Goal: Information Seeking & Learning: Learn about a topic

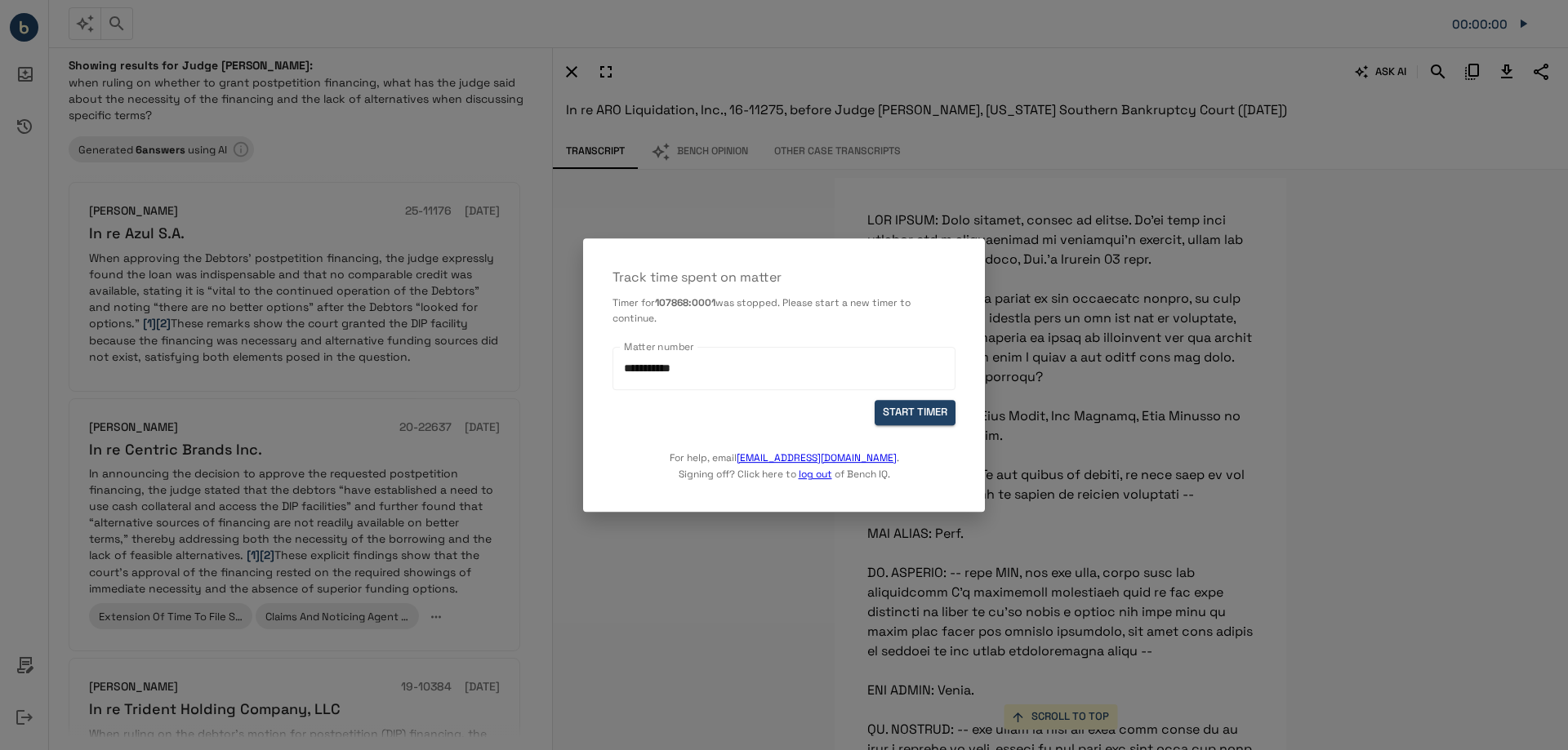
scroll to position [110, 0]
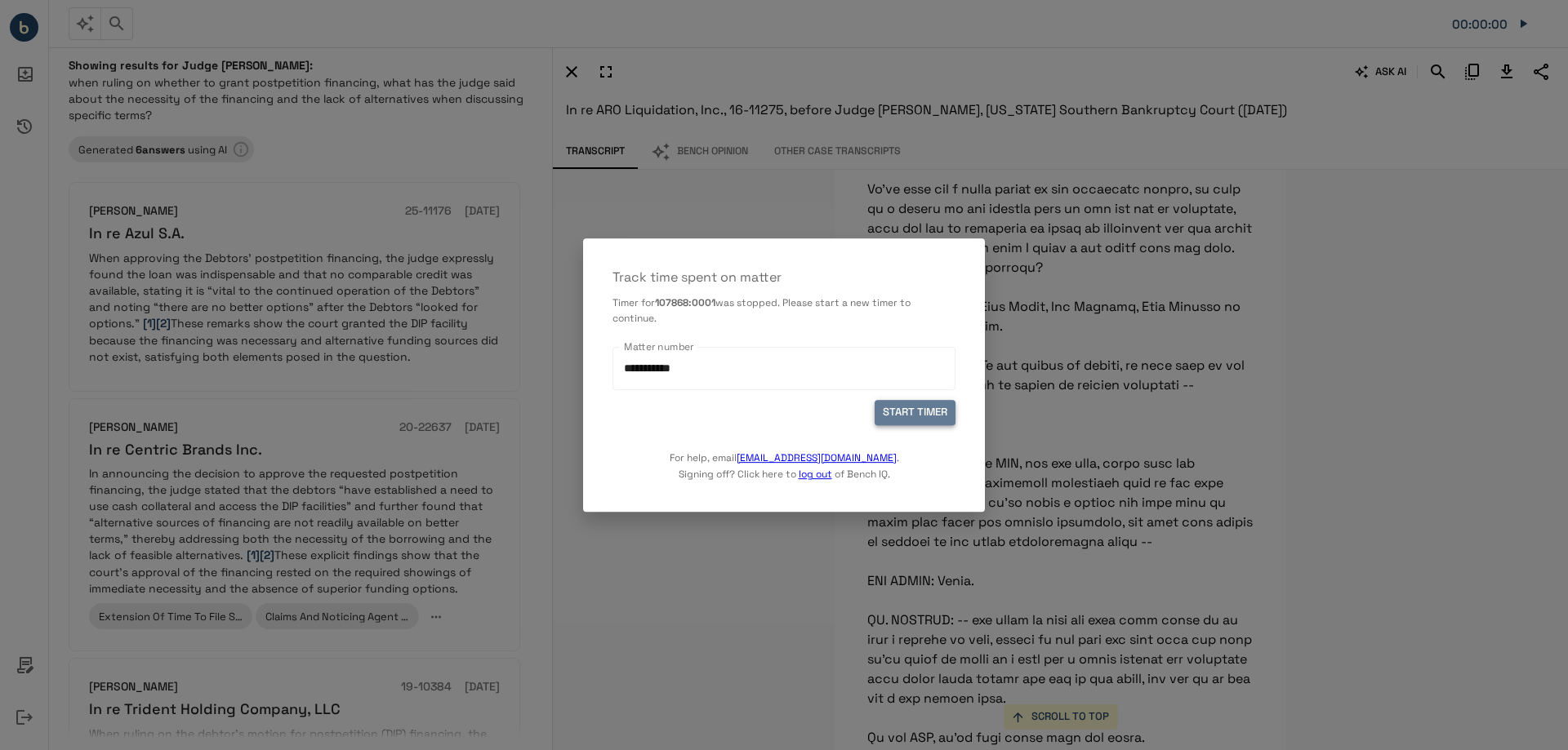
click at [897, 415] on button "START TIMER" at bounding box center [915, 413] width 81 height 26
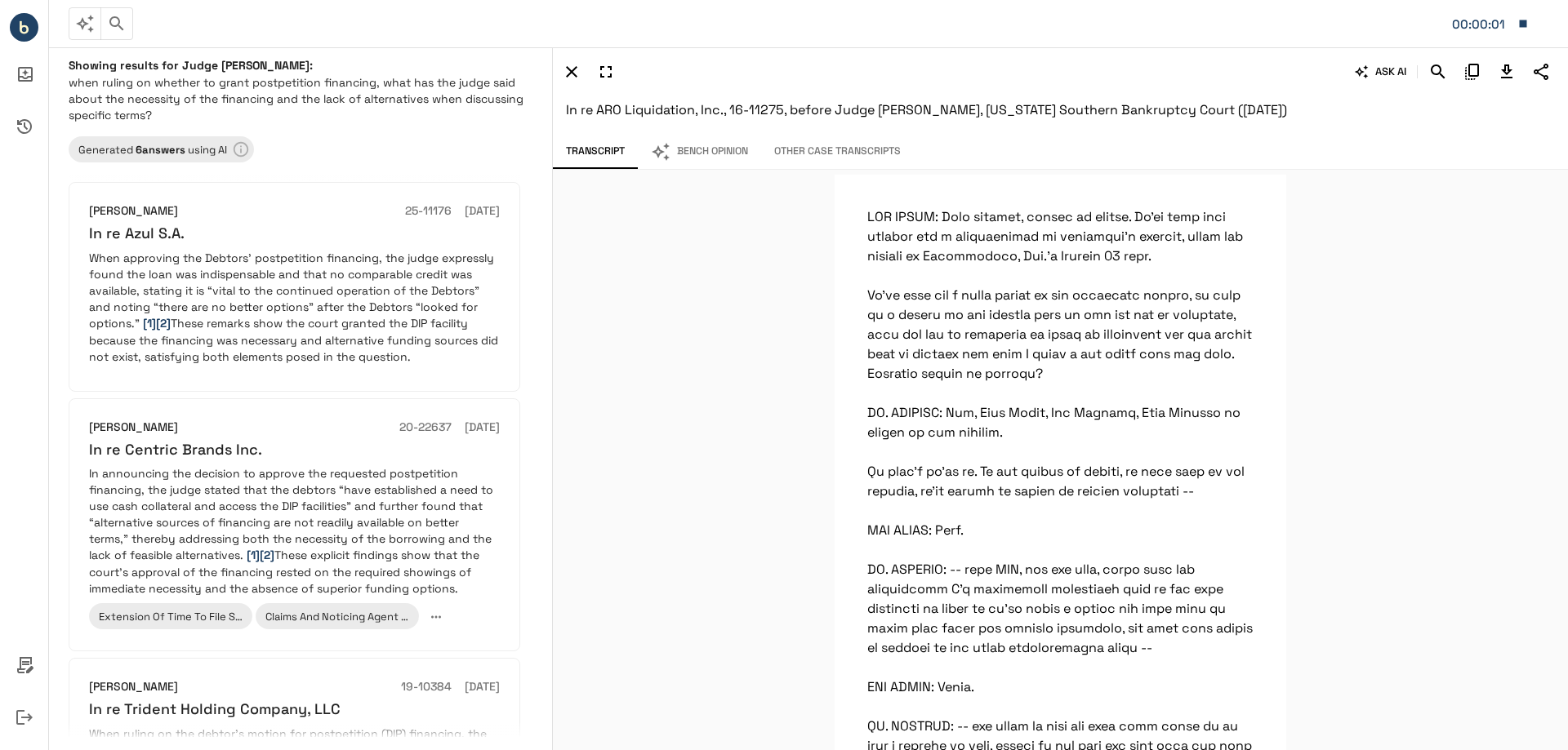
scroll to position [0, 0]
click at [88, 27] on icon "button" at bounding box center [84, 23] width 20 height 20
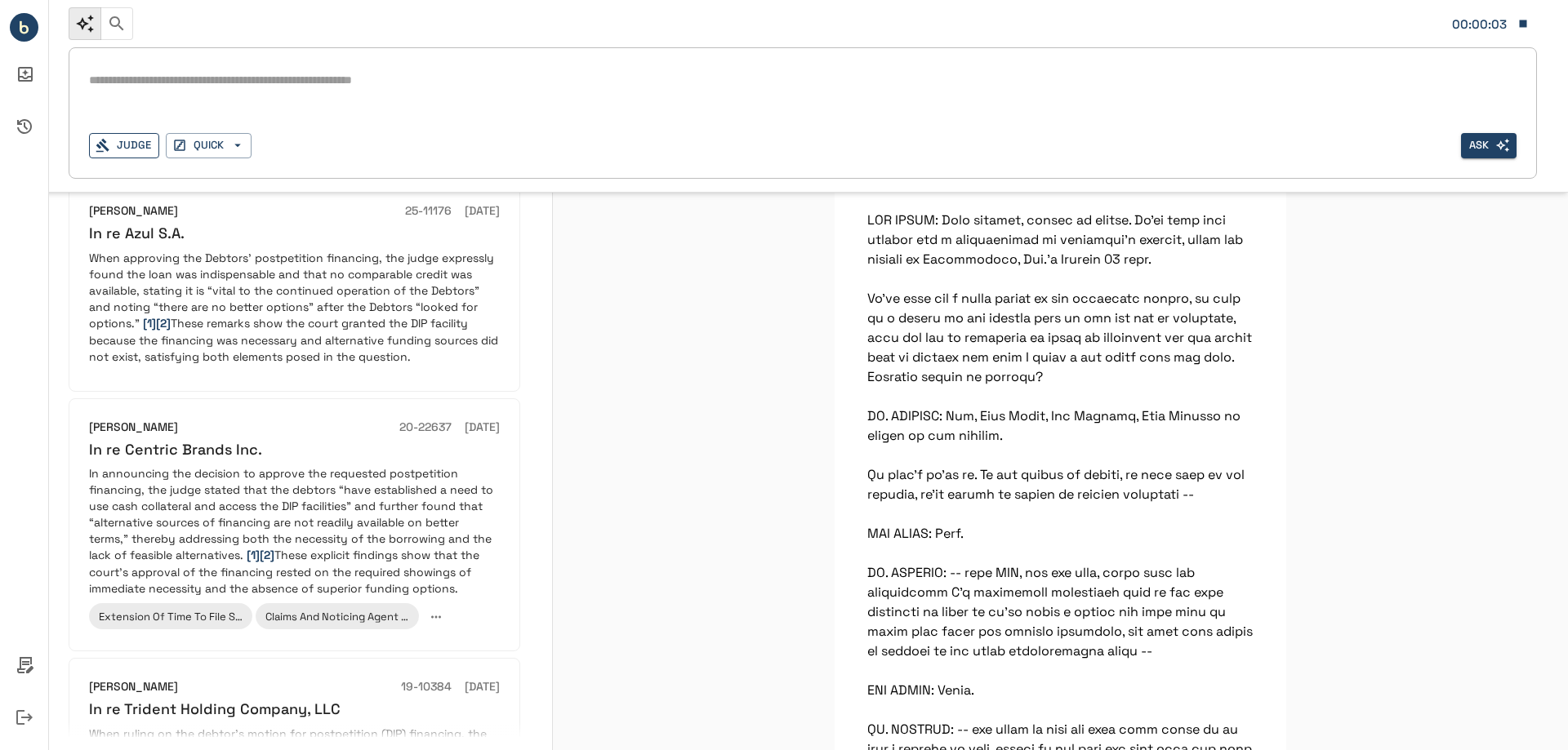
click at [145, 145] on button "Judge" at bounding box center [124, 145] width 71 height 26
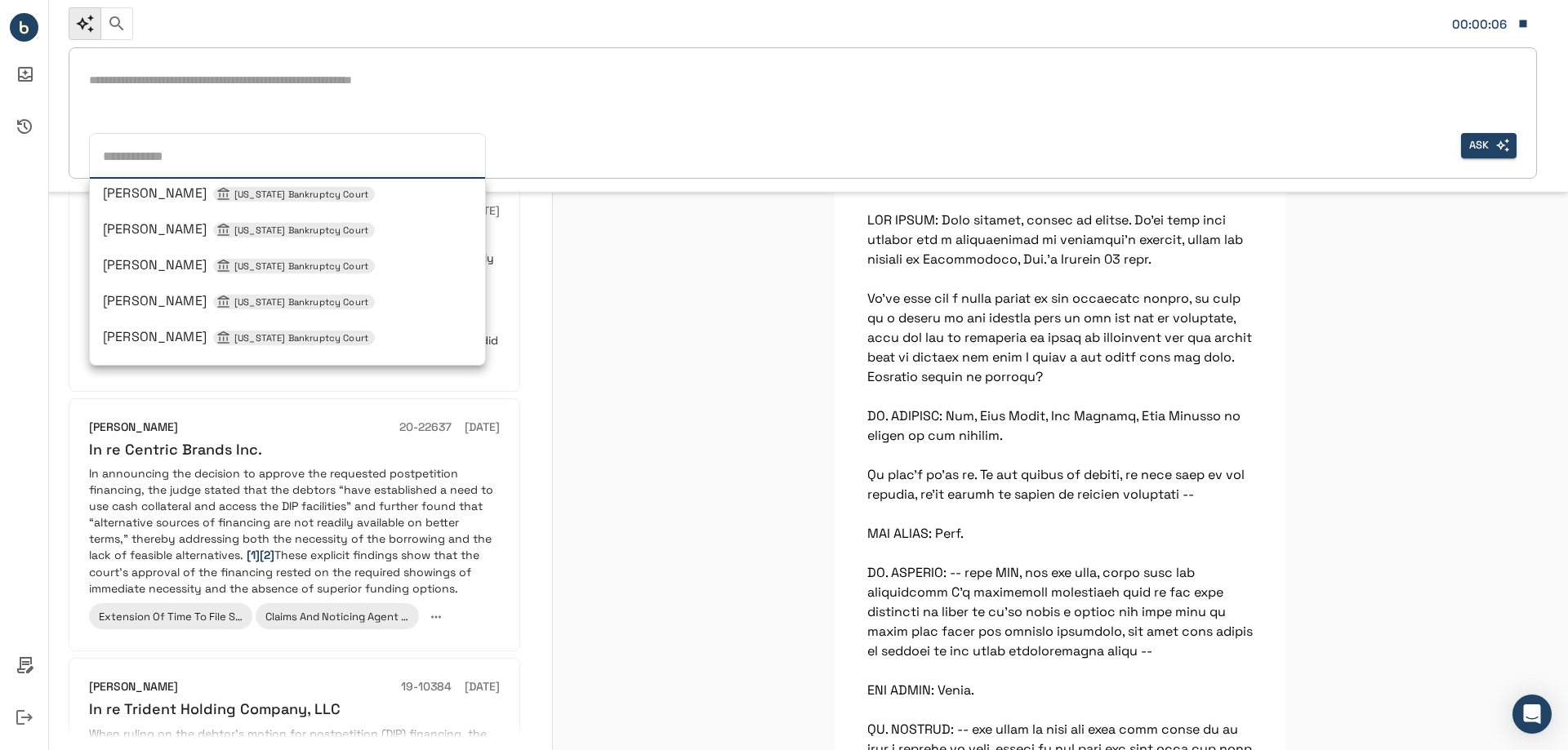
scroll to position [898, 0]
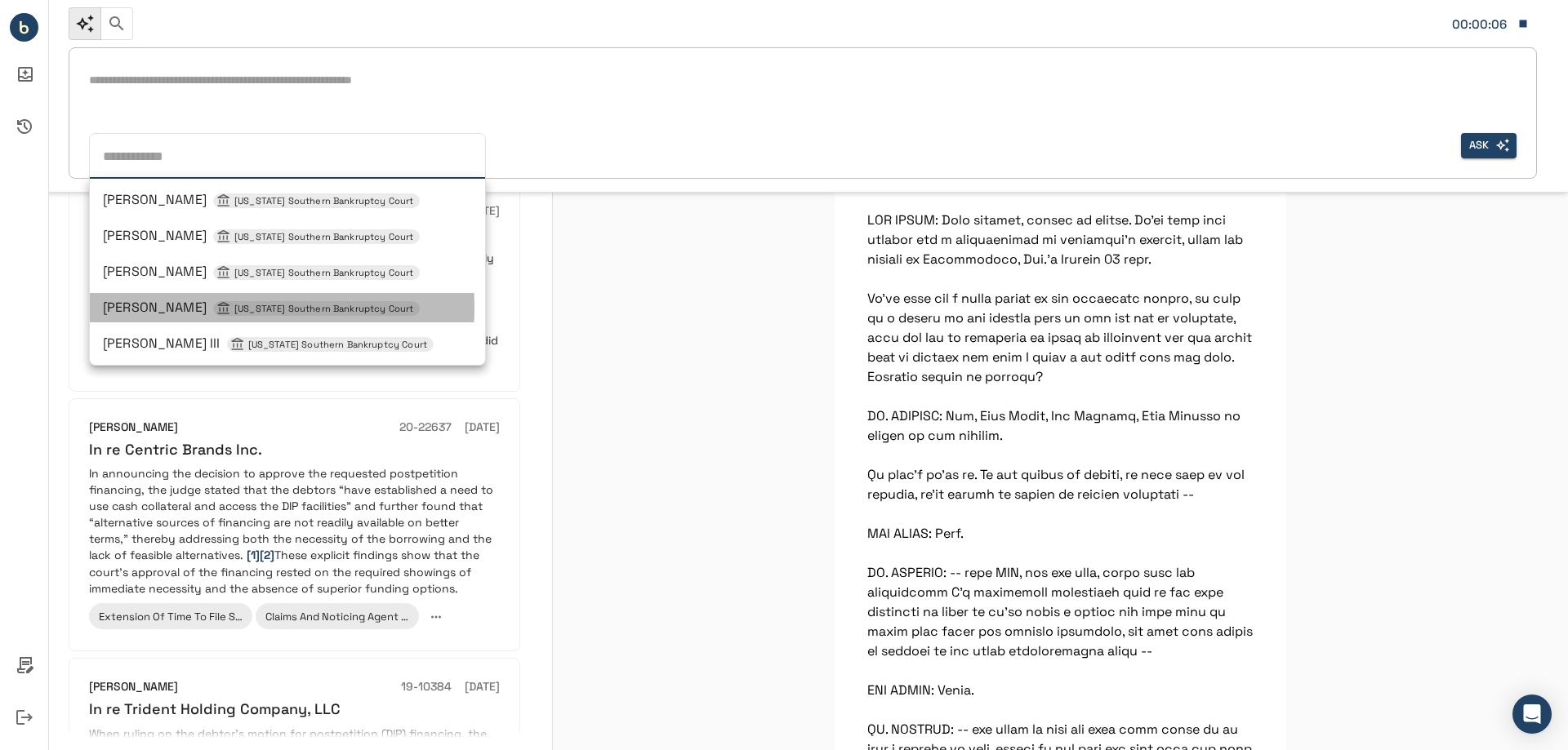
click at [228, 308] on span "[US_STATE] Southern Bankruptcy Court" at bounding box center [324, 309] width 192 height 14
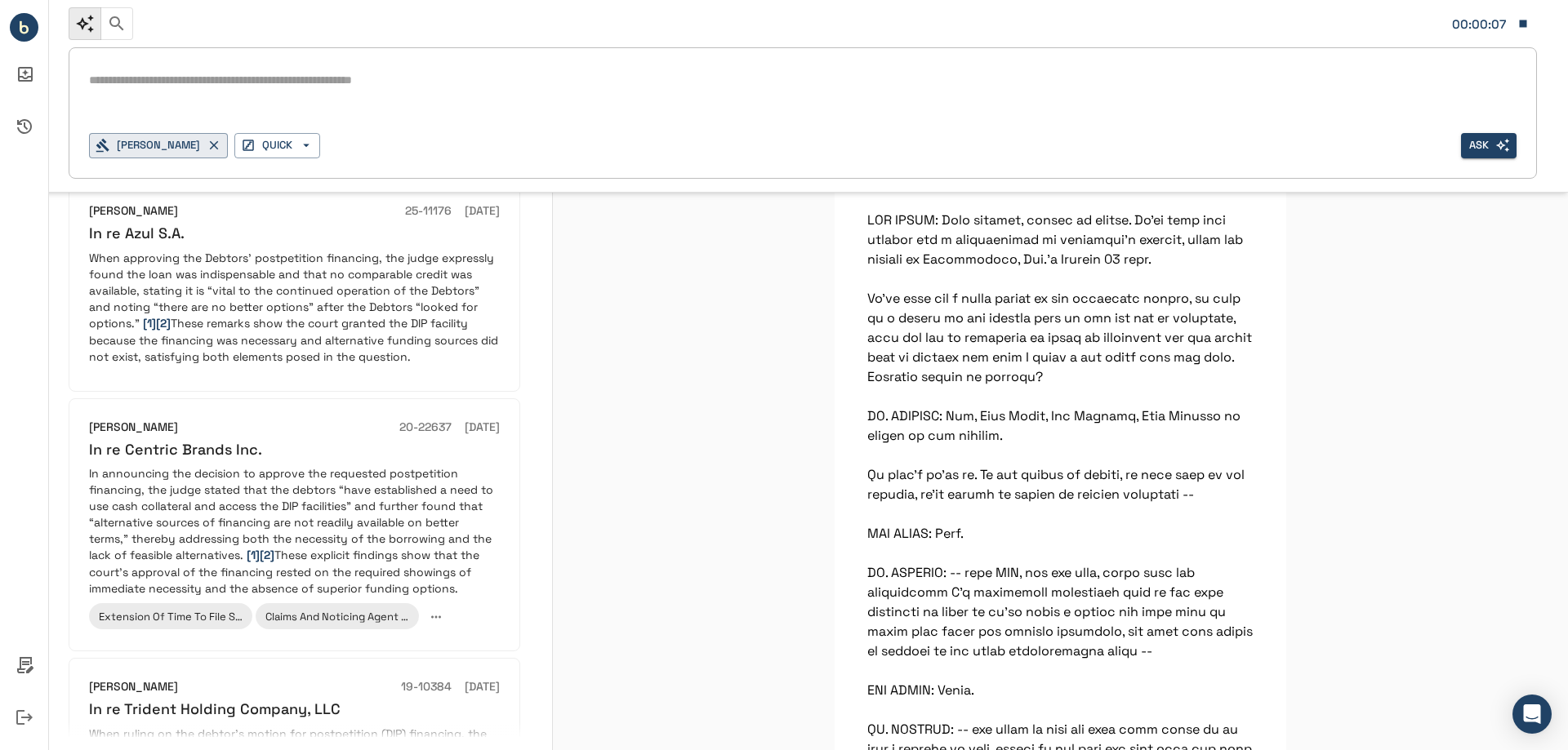
click at [184, 77] on textarea at bounding box center [803, 81] width 1428 height 19
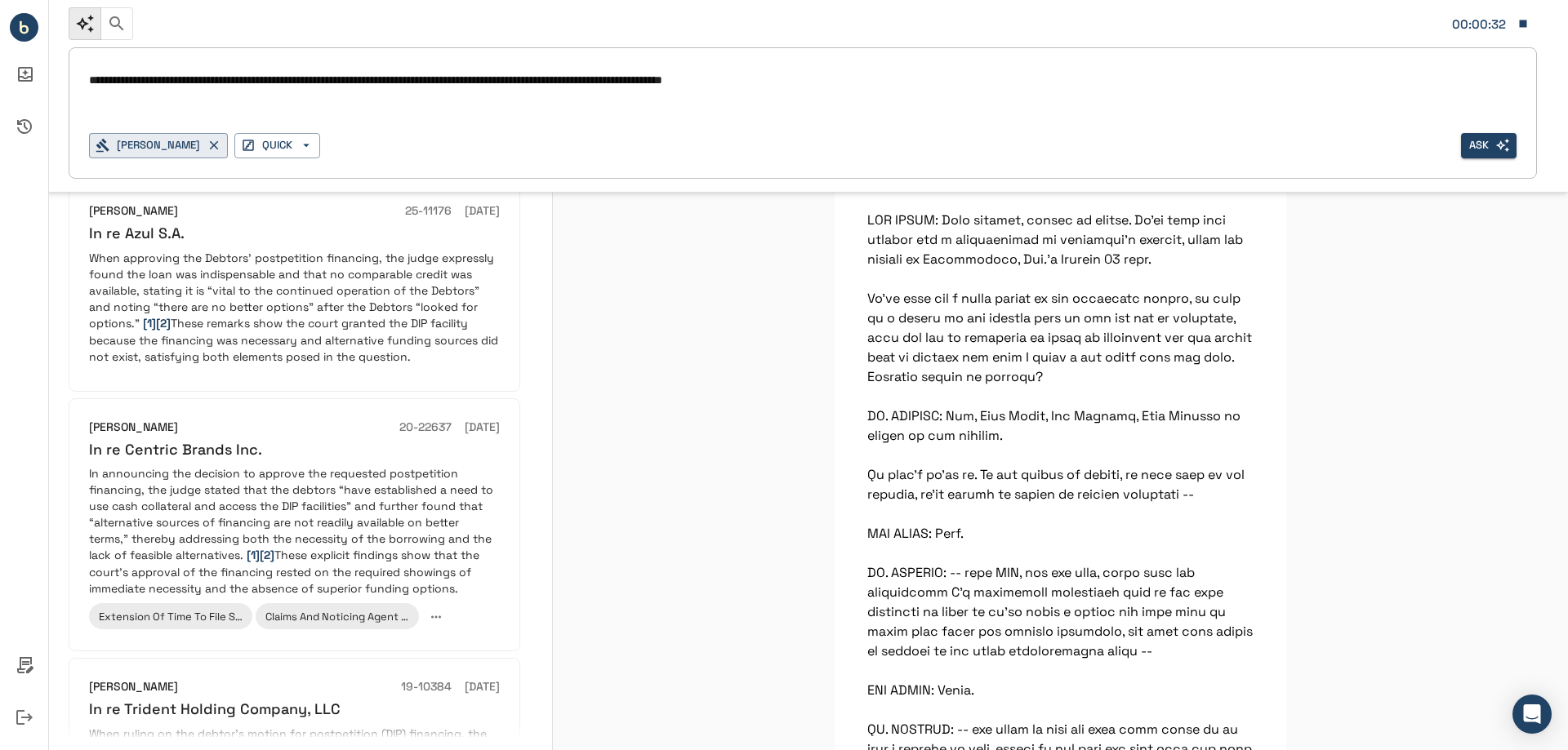
type textarea "**********"
click at [1493, 154] on button "Ask" at bounding box center [1489, 145] width 55 height 26
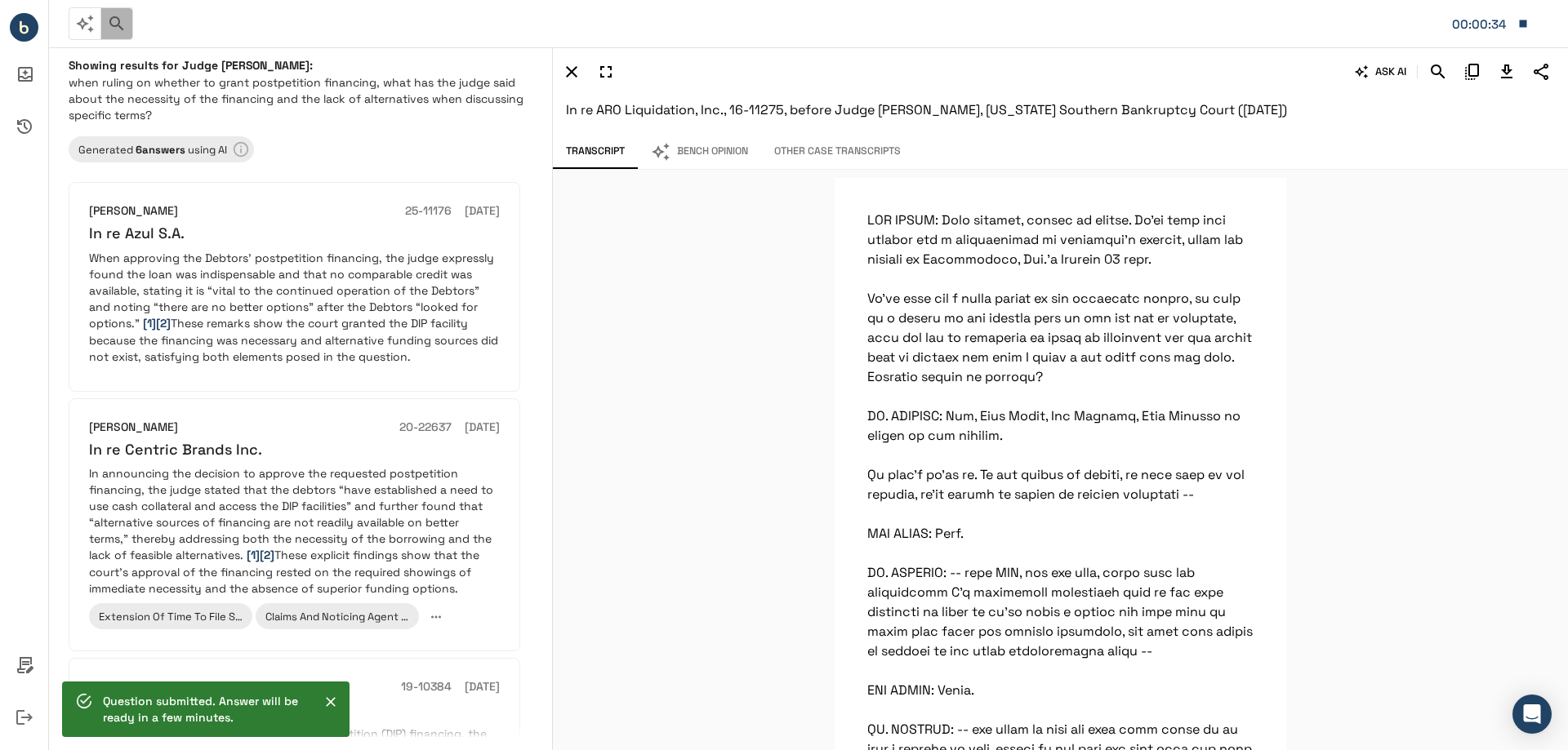
click at [119, 23] on icon "button" at bounding box center [117, 23] width 14 height 14
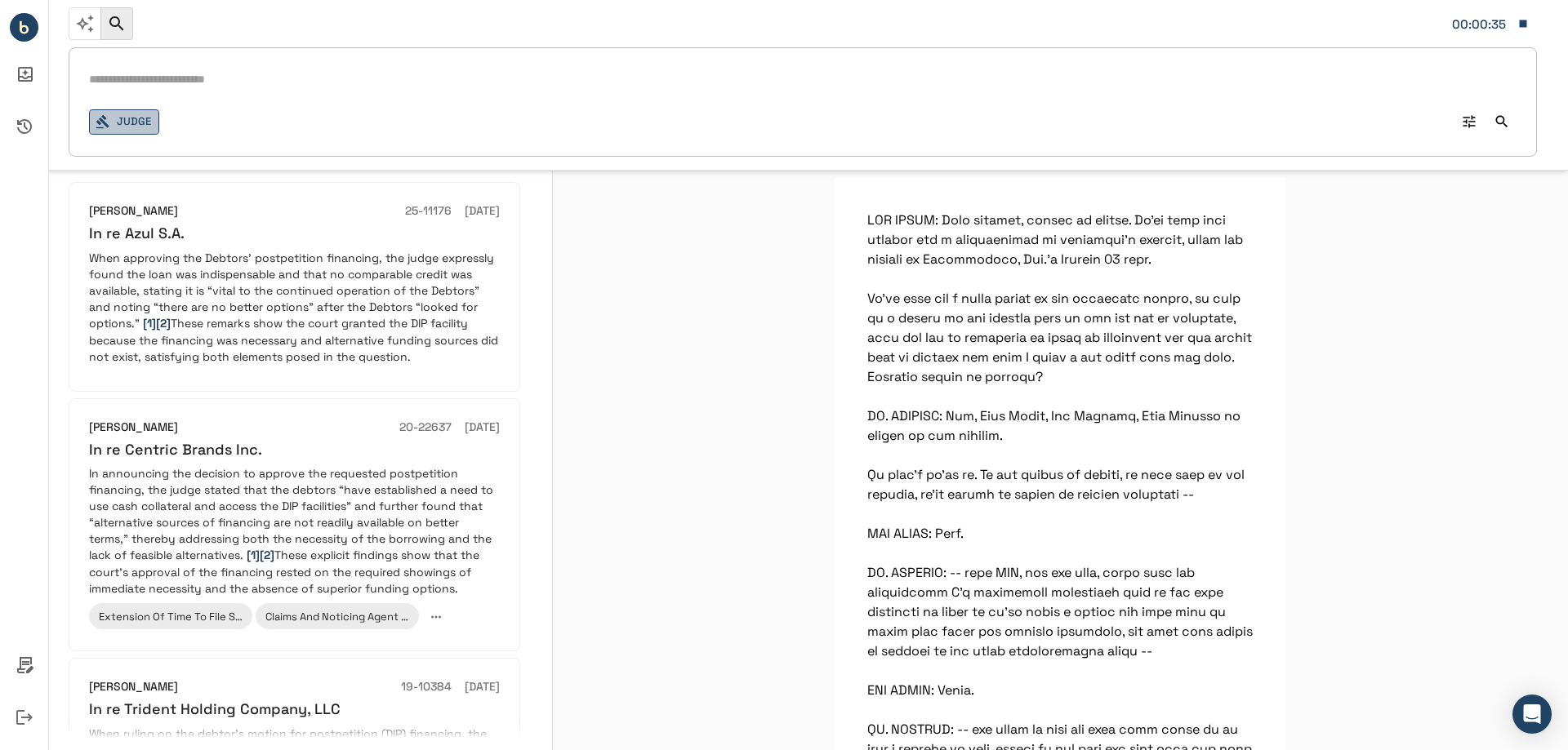
click at [137, 118] on button "Judge" at bounding box center [124, 122] width 71 height 26
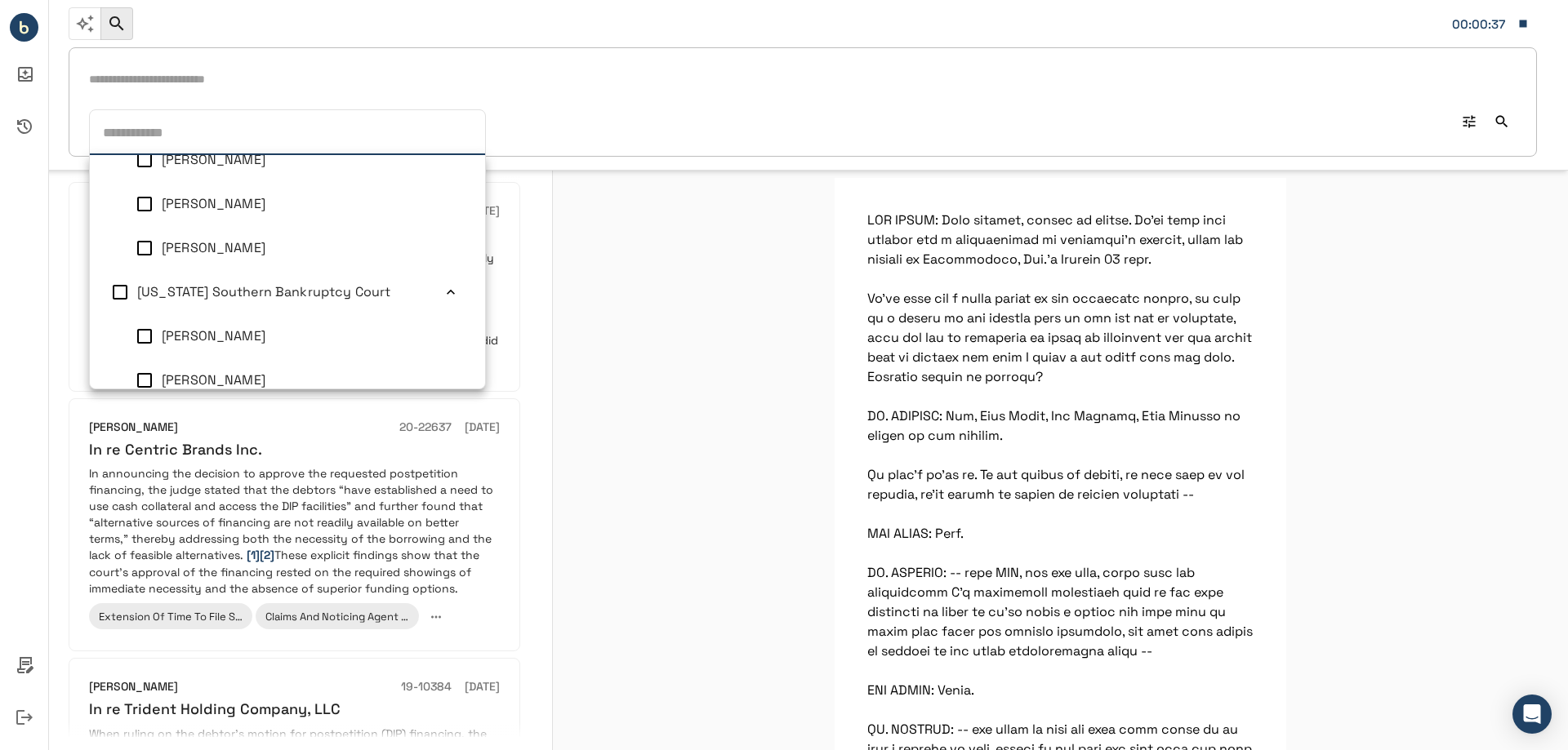
scroll to position [1143, 0]
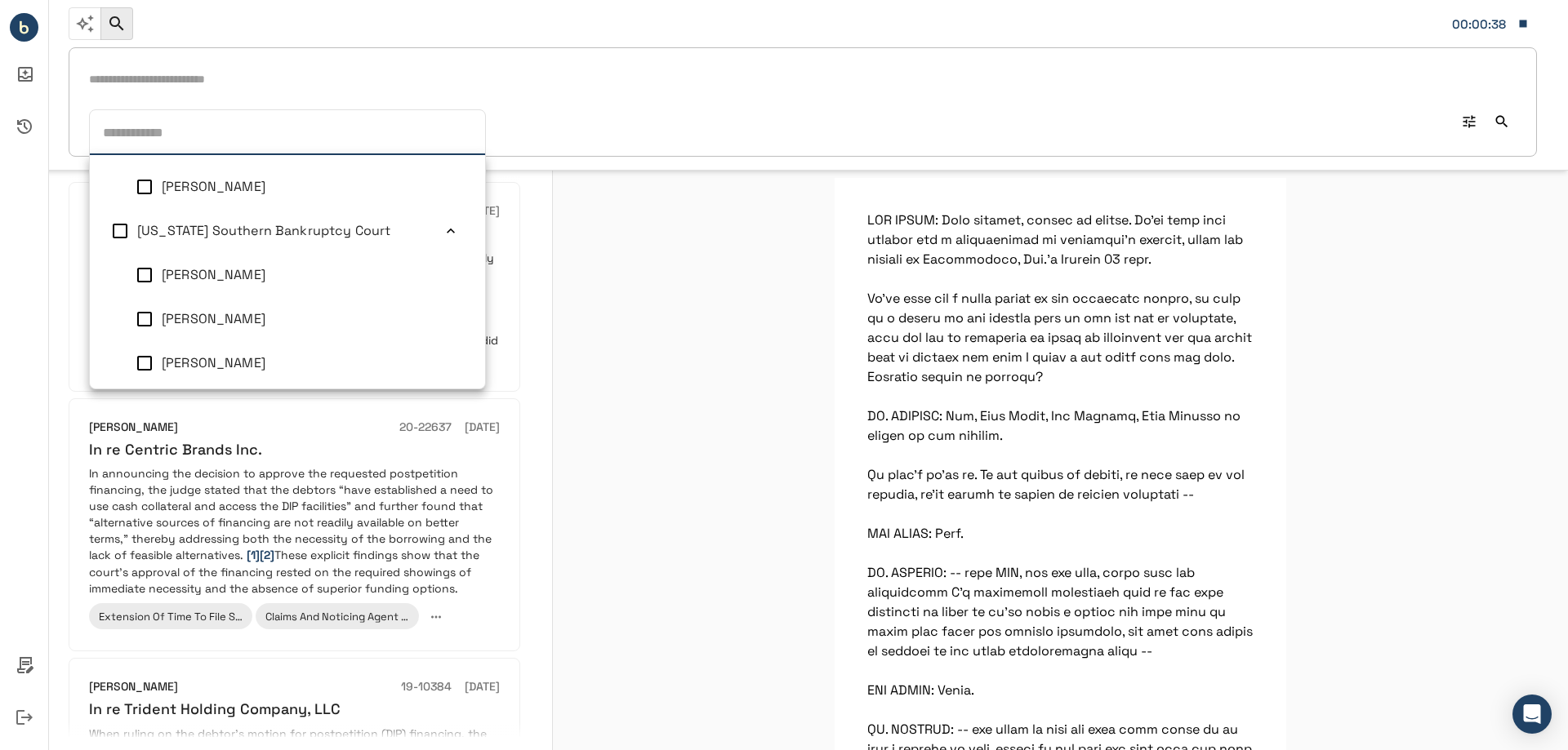
click at [213, 236] on span "[US_STATE] Southern Bankruptcy Court" at bounding box center [264, 230] width 254 height 17
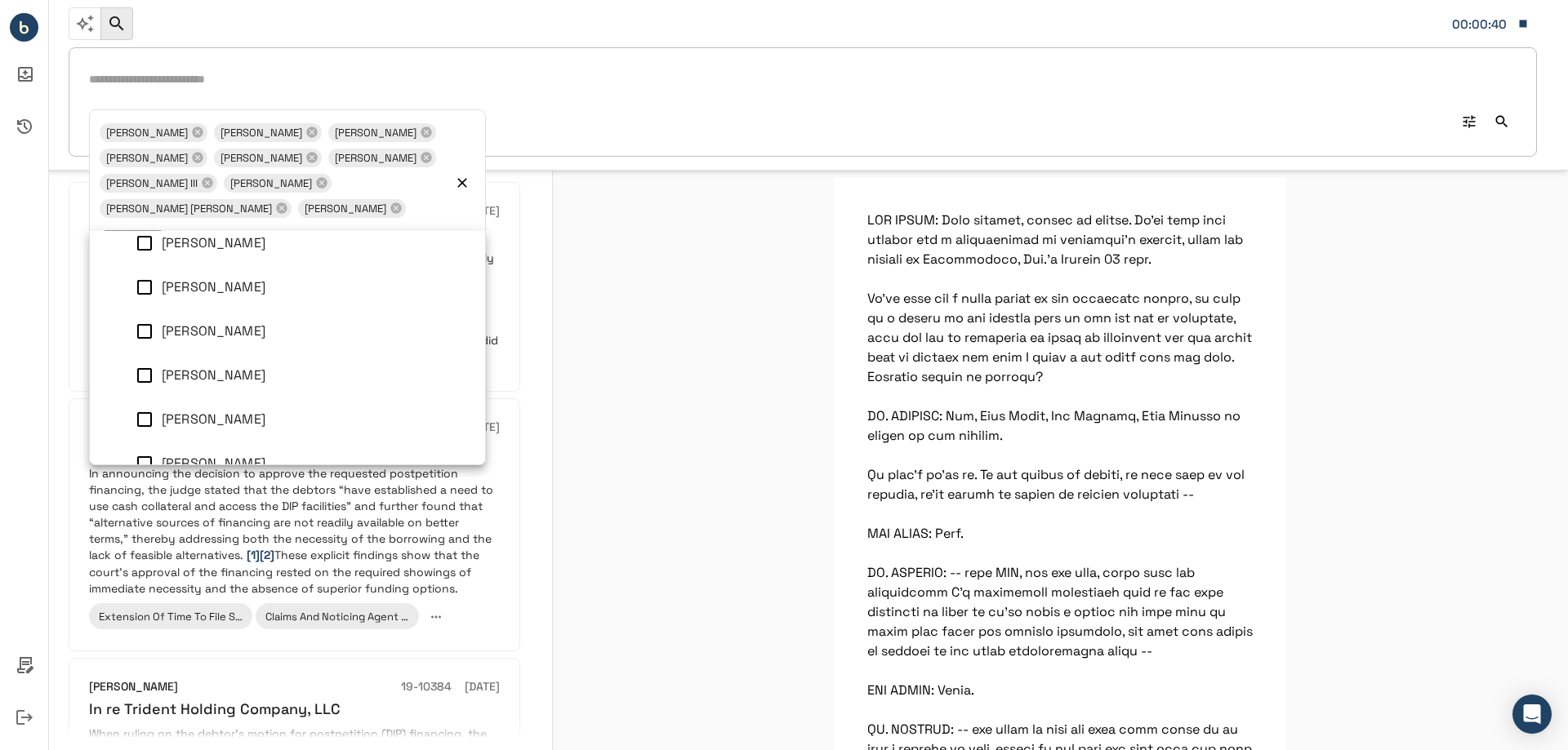
scroll to position [653, 0]
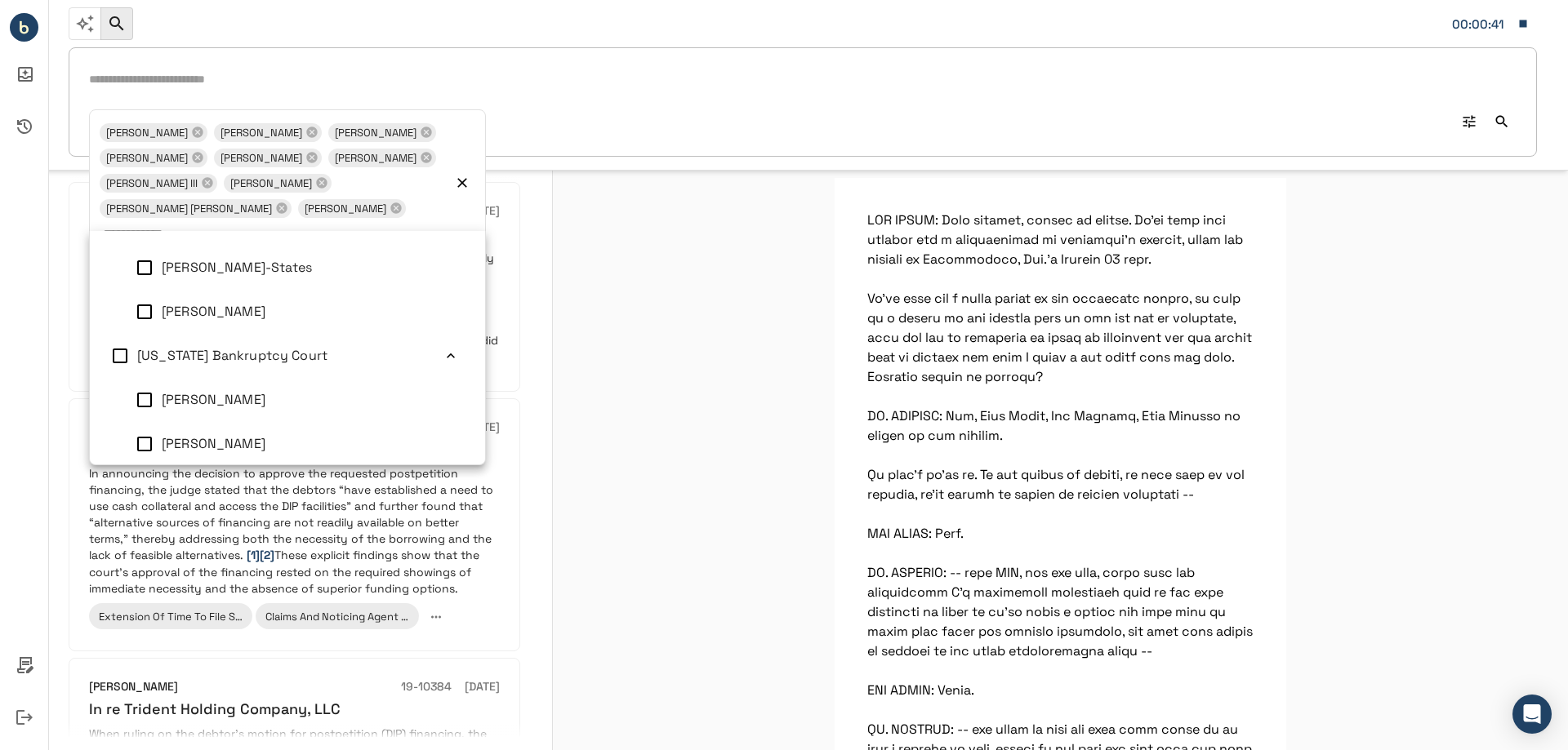
drag, startPoint x: 267, startPoint y: 51, endPoint x: 259, endPoint y: 61, distance: 12.8
click at [266, 51] on div "[PERSON_NAME] + 9 [PERSON_NAME] [PERSON_NAME] [PERSON_NAME] [PERSON_NAME] [PERS…" at bounding box center [803, 102] width 1468 height 110
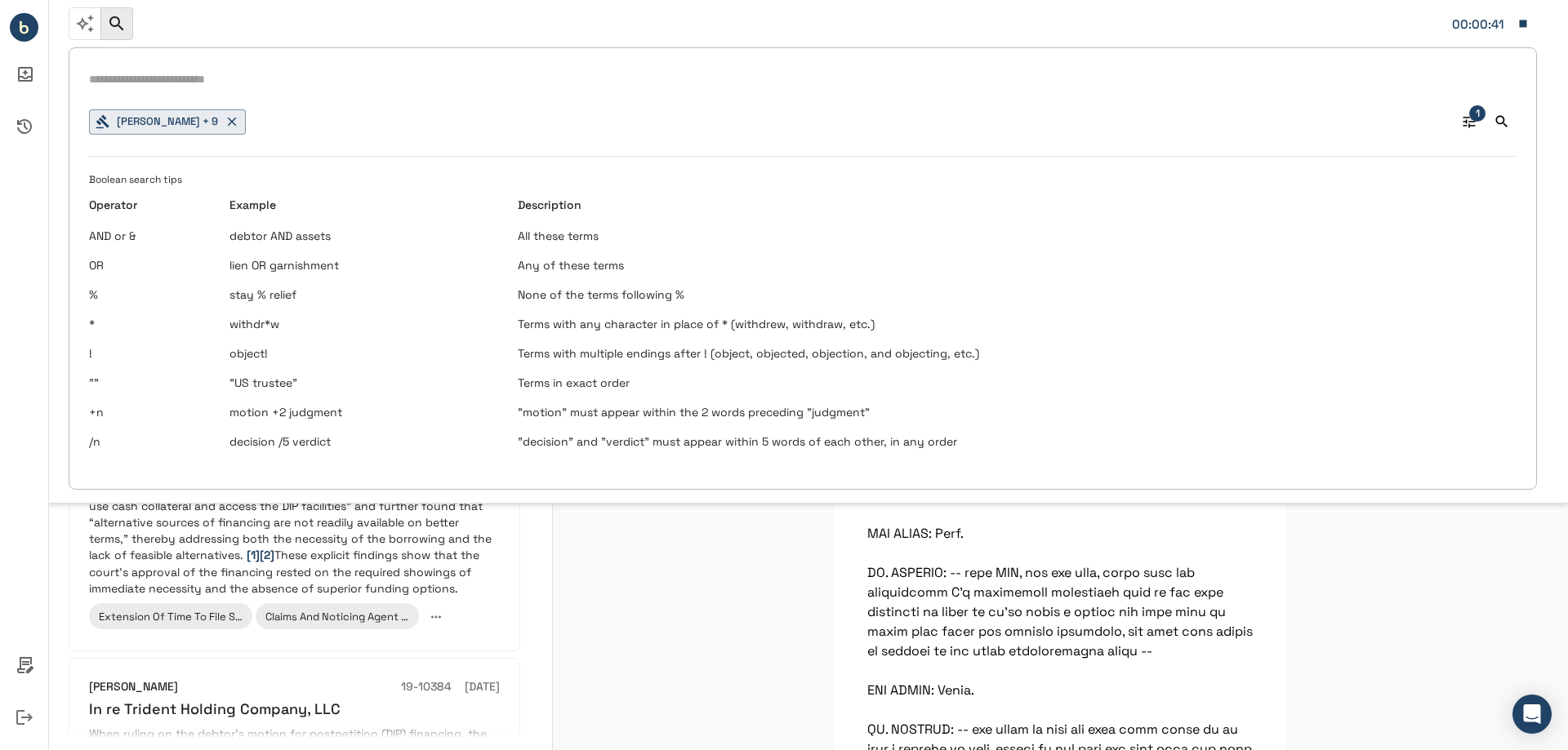
click at [226, 75] on input "text" at bounding box center [803, 80] width 1428 height 24
type input "**********"
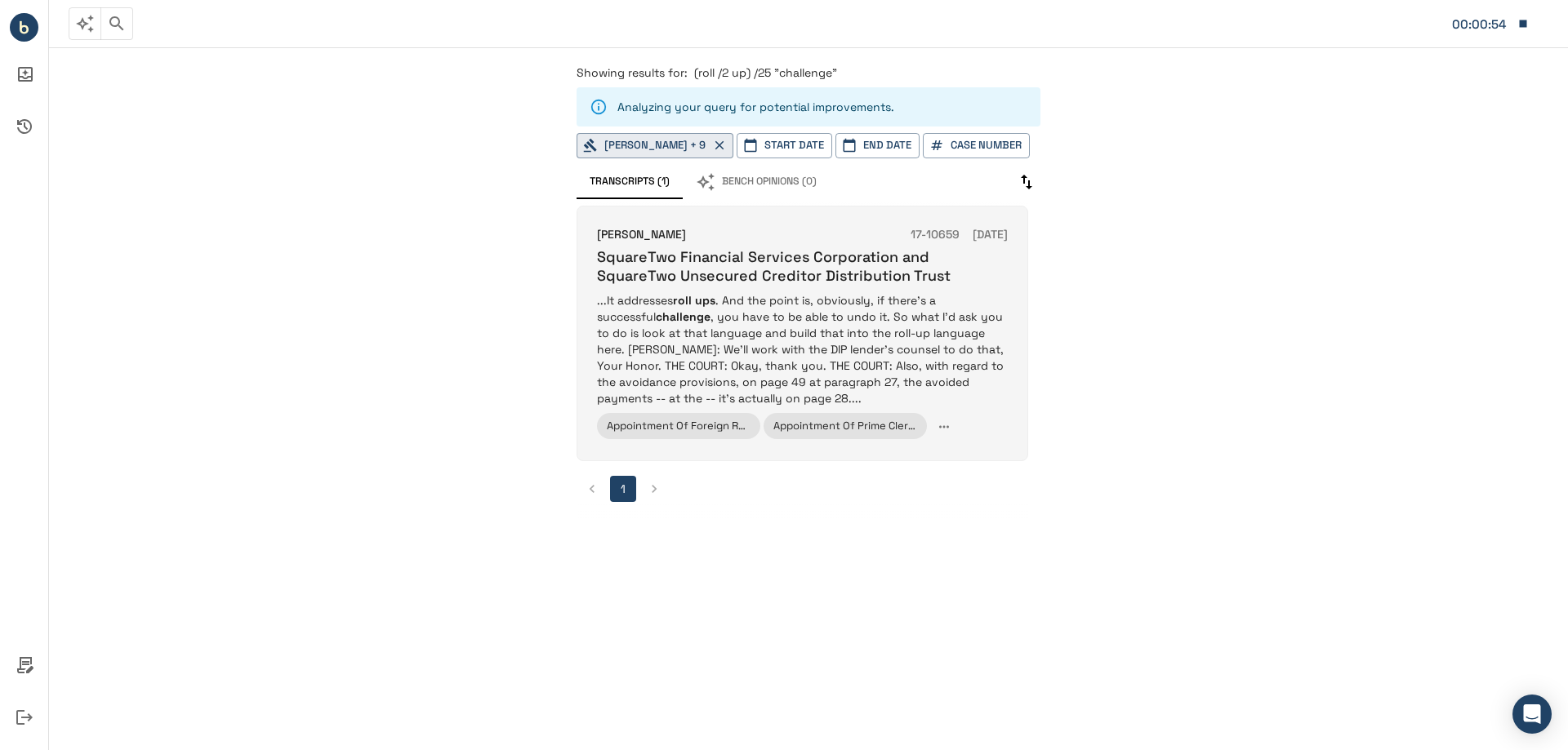
click at [824, 322] on p "...It addresses roll ups . And the point is, obviously, if there's a successful…" at bounding box center [802, 349] width 411 height 114
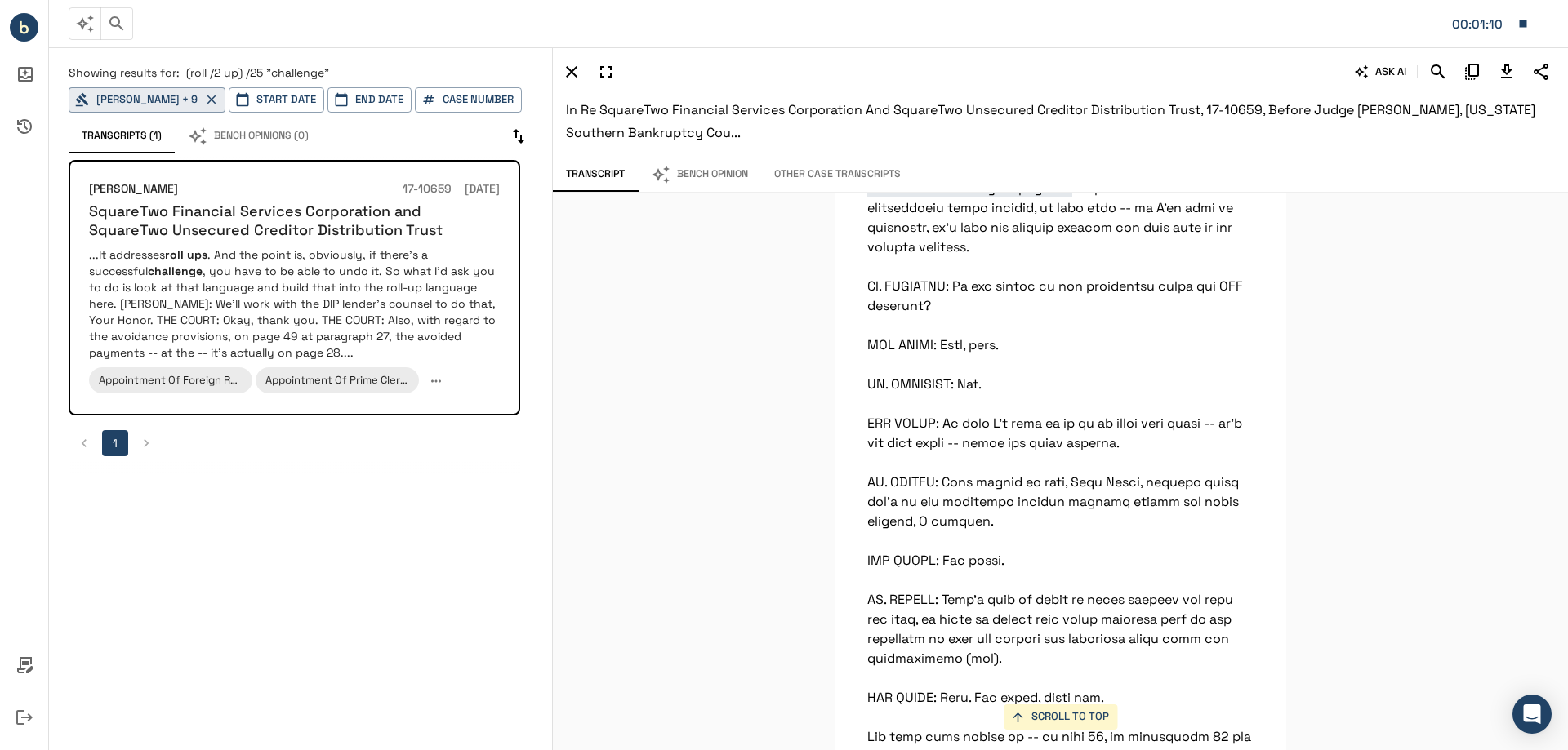
scroll to position [43150, 0]
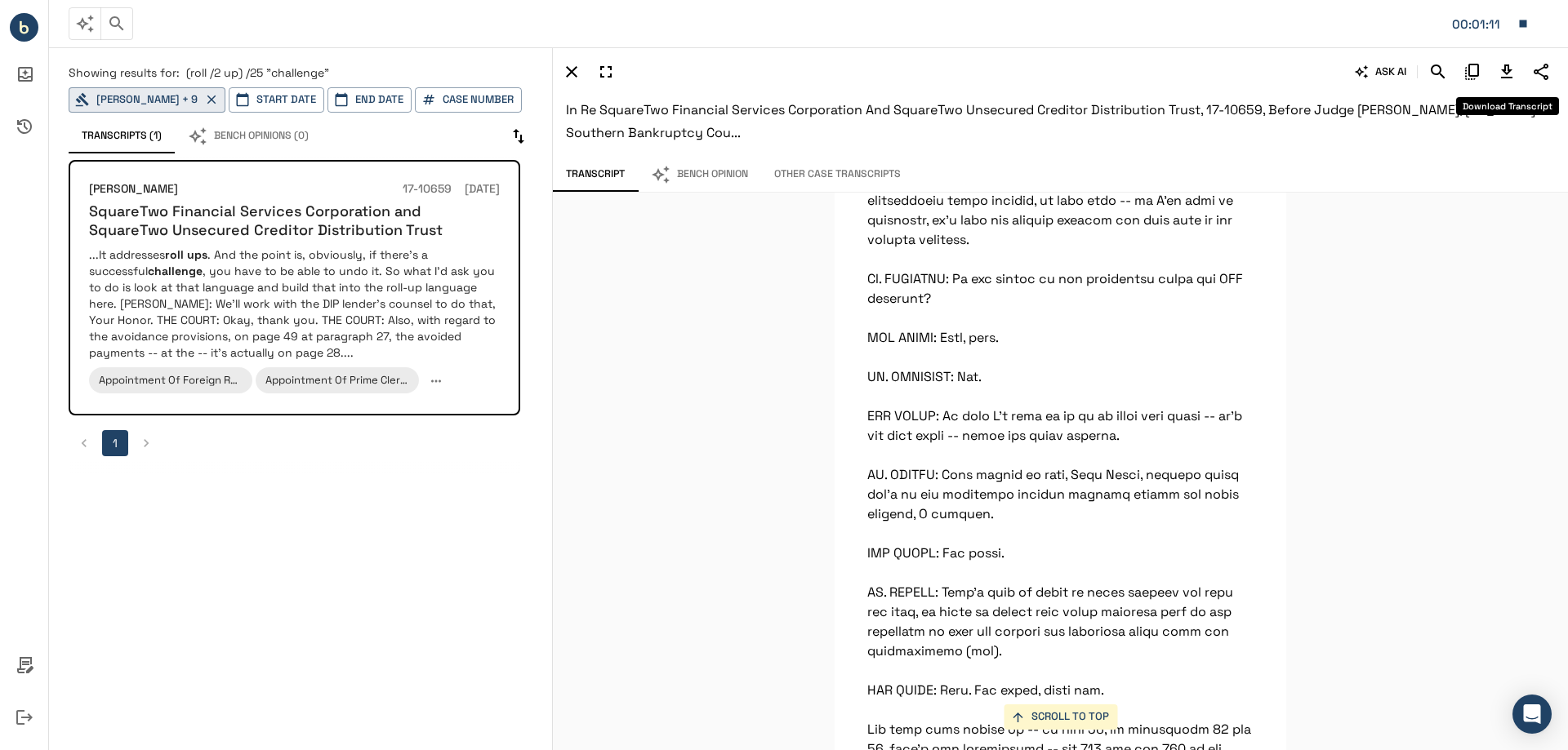
click at [1503, 71] on icon "Download Transcript" at bounding box center [1507, 71] width 11 height 14
click at [1518, 24] on icon "button" at bounding box center [1523, 23] width 14 height 14
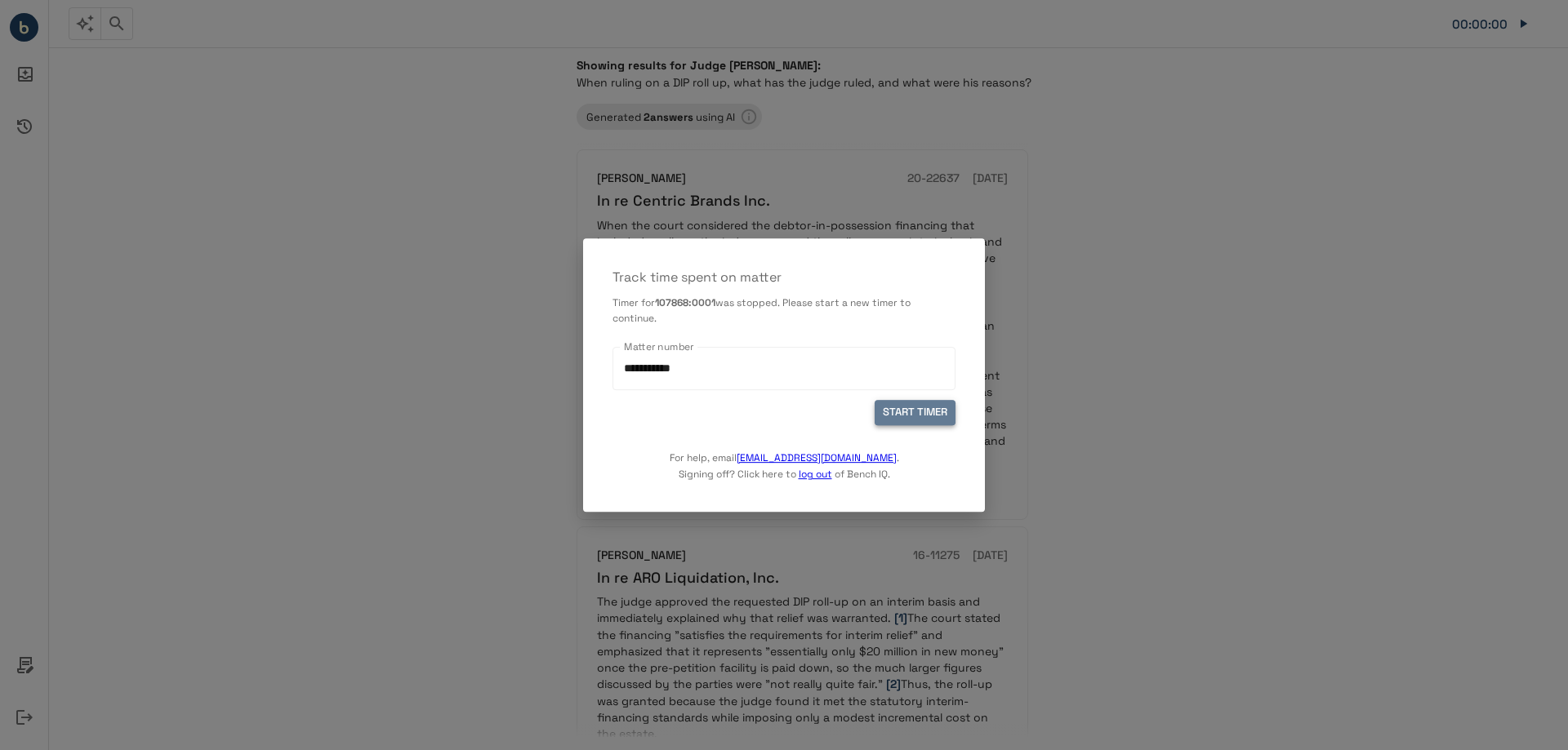
click at [912, 417] on button "START TIMER" at bounding box center [915, 413] width 81 height 26
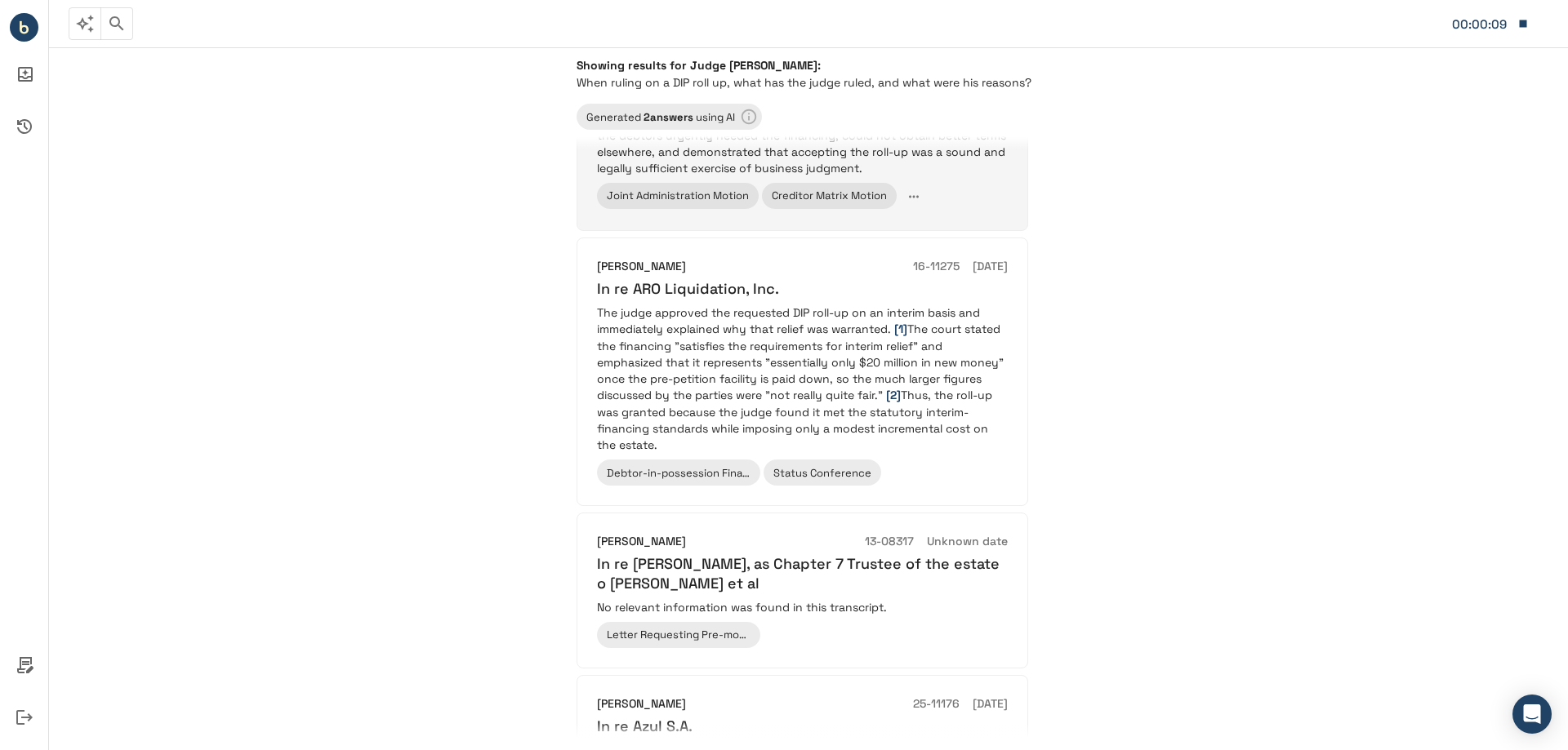
scroll to position [327, 0]
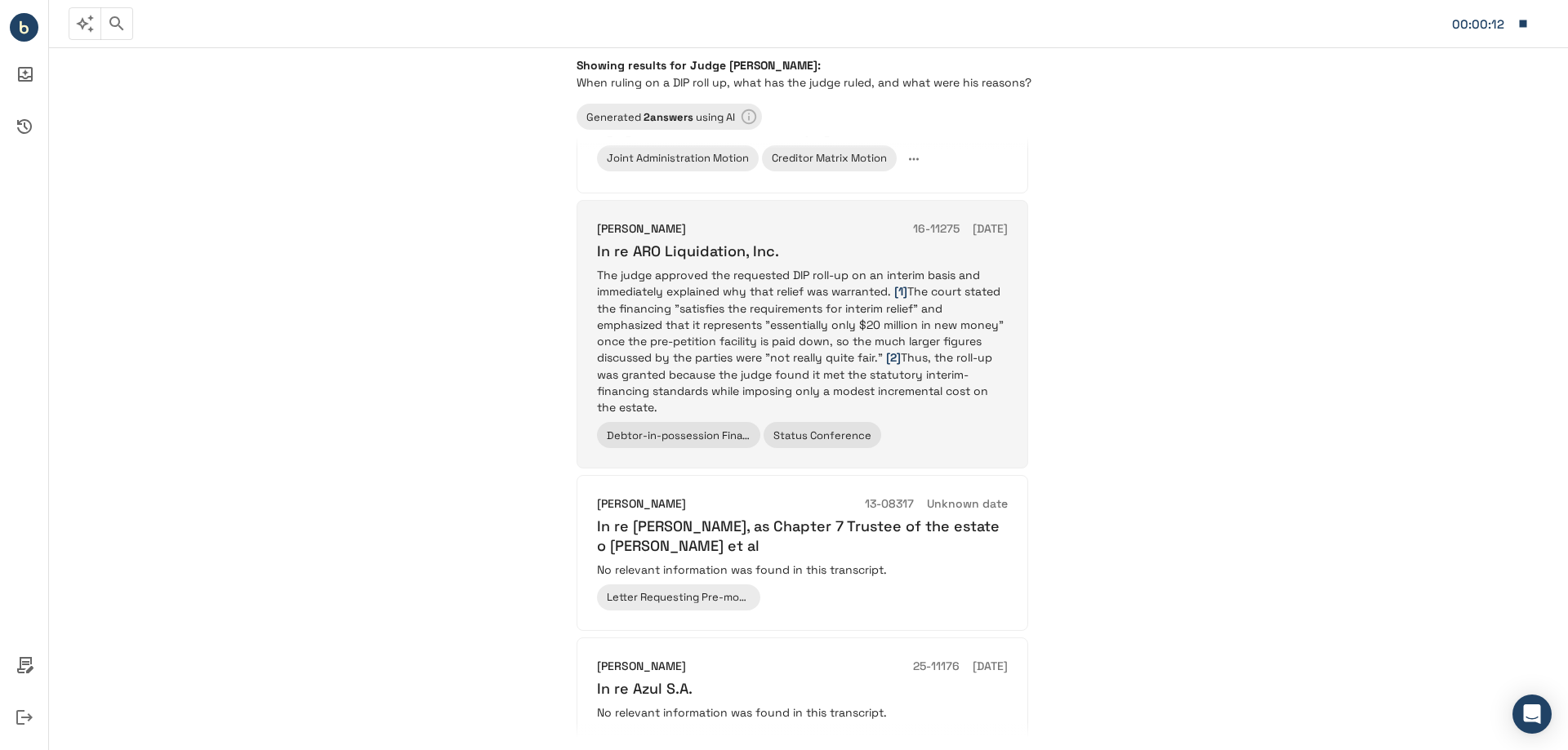
click at [891, 381] on p "The judge approved the requested DIP roll-up on an interim basis and immediatel…" at bounding box center [802, 341] width 411 height 149
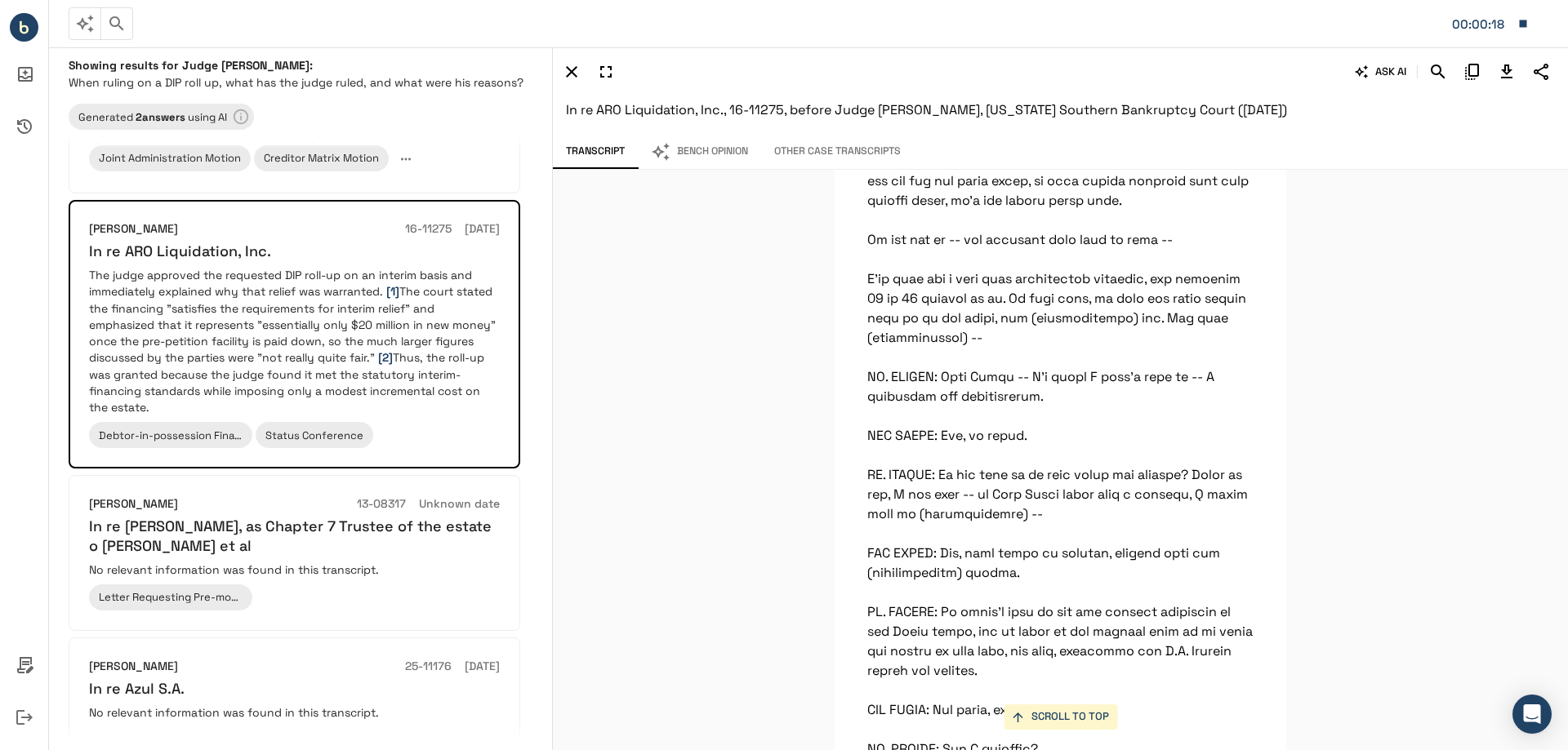
scroll to position [89541, 0]
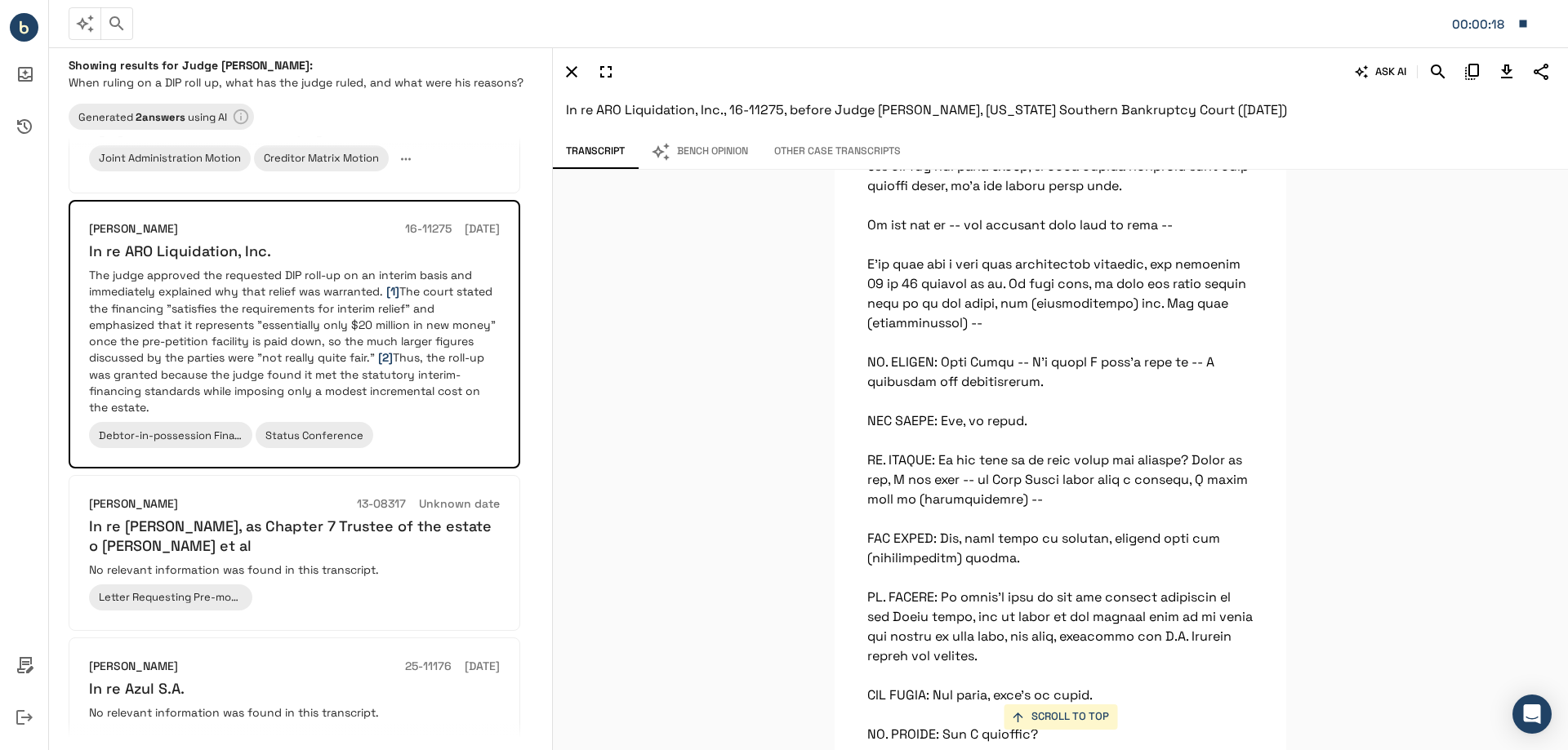
click at [700, 367] on div "SCROLL TO TOP I’m going to approve the DIP. Rather than make you wait for me to…" at bounding box center [1060, 460] width 1015 height 581
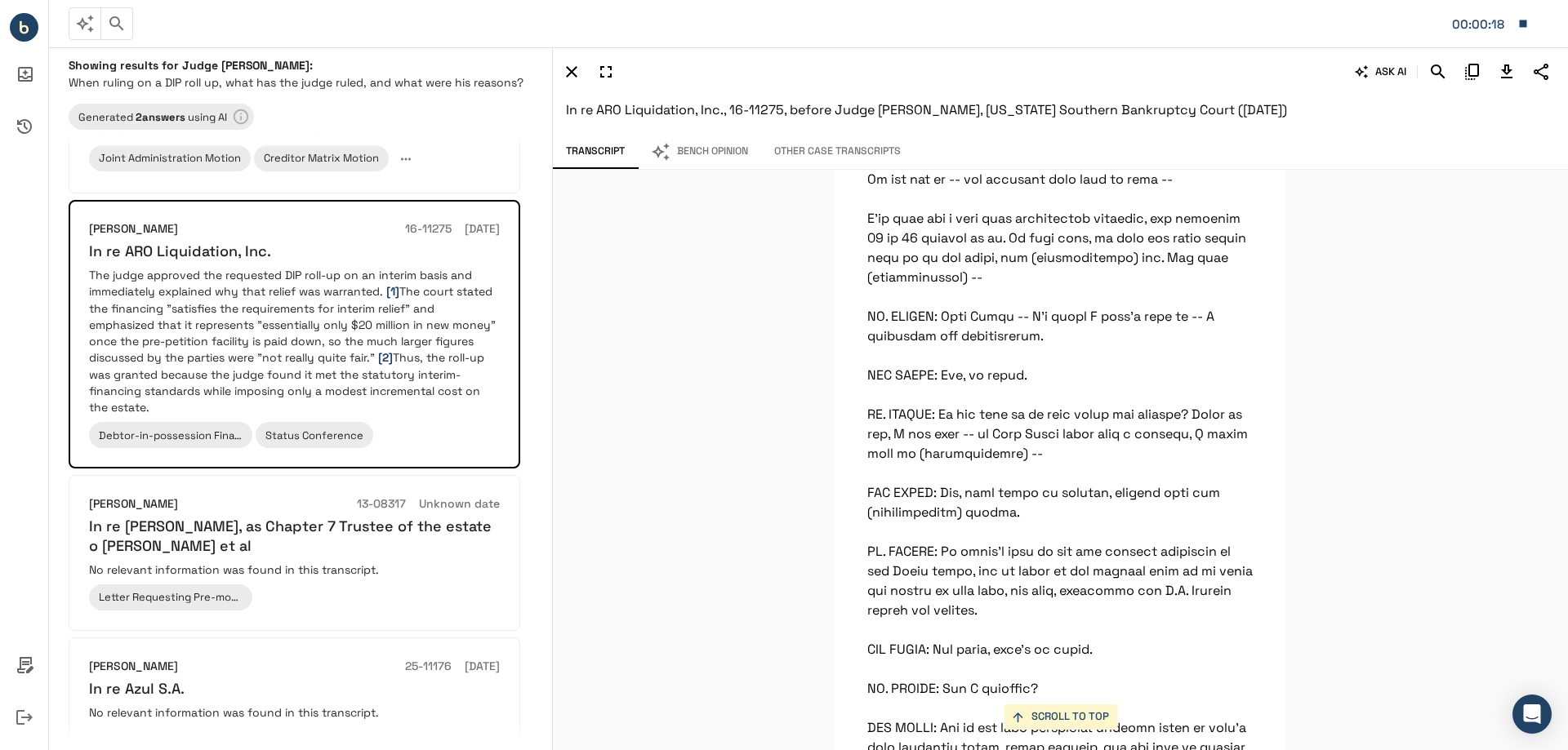
scroll to position [89622, 0]
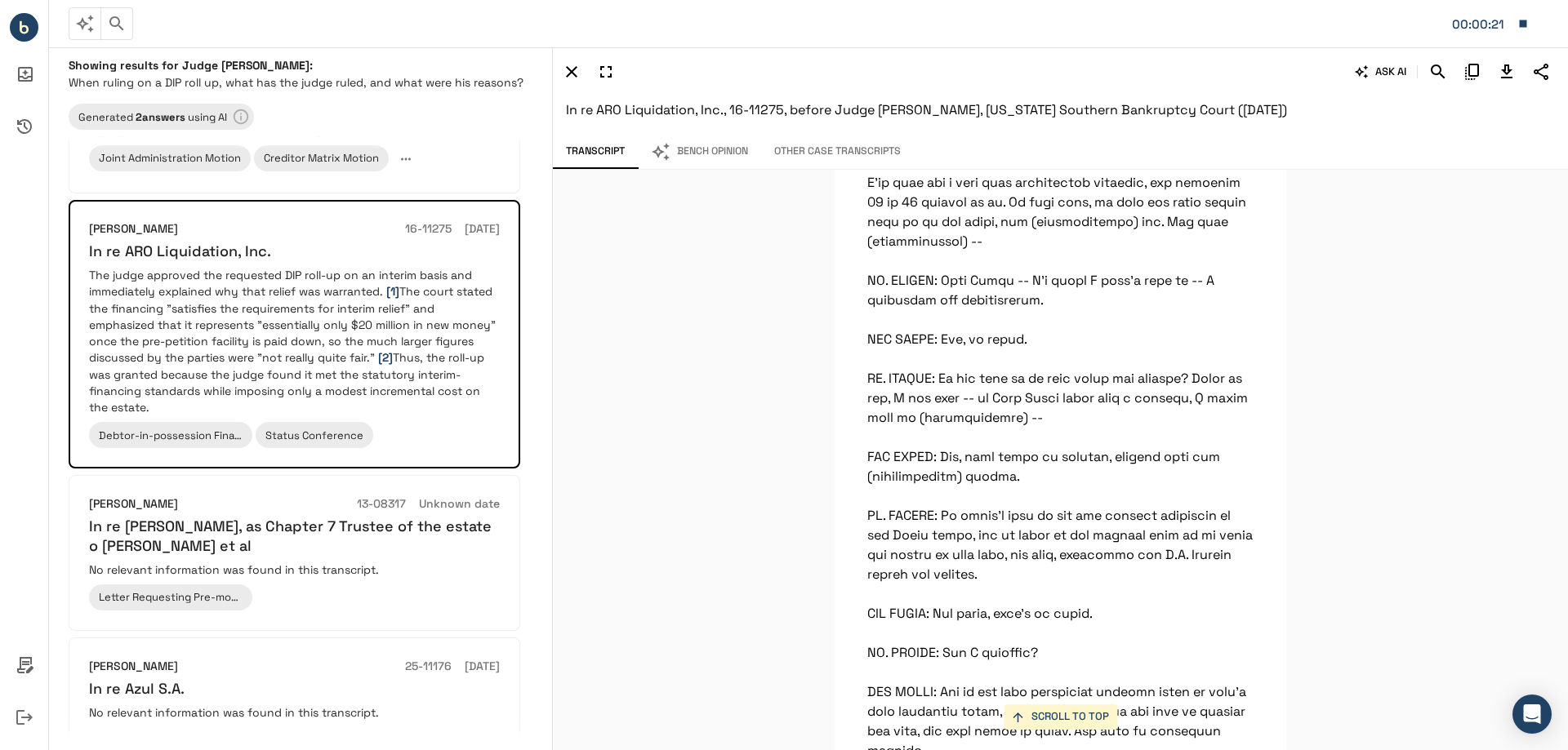
click at [761, 509] on div "SCROLL TO TOP I’m going to approve the DIP. Rather than make you wait for me to…" at bounding box center [1060, 460] width 1015 height 581
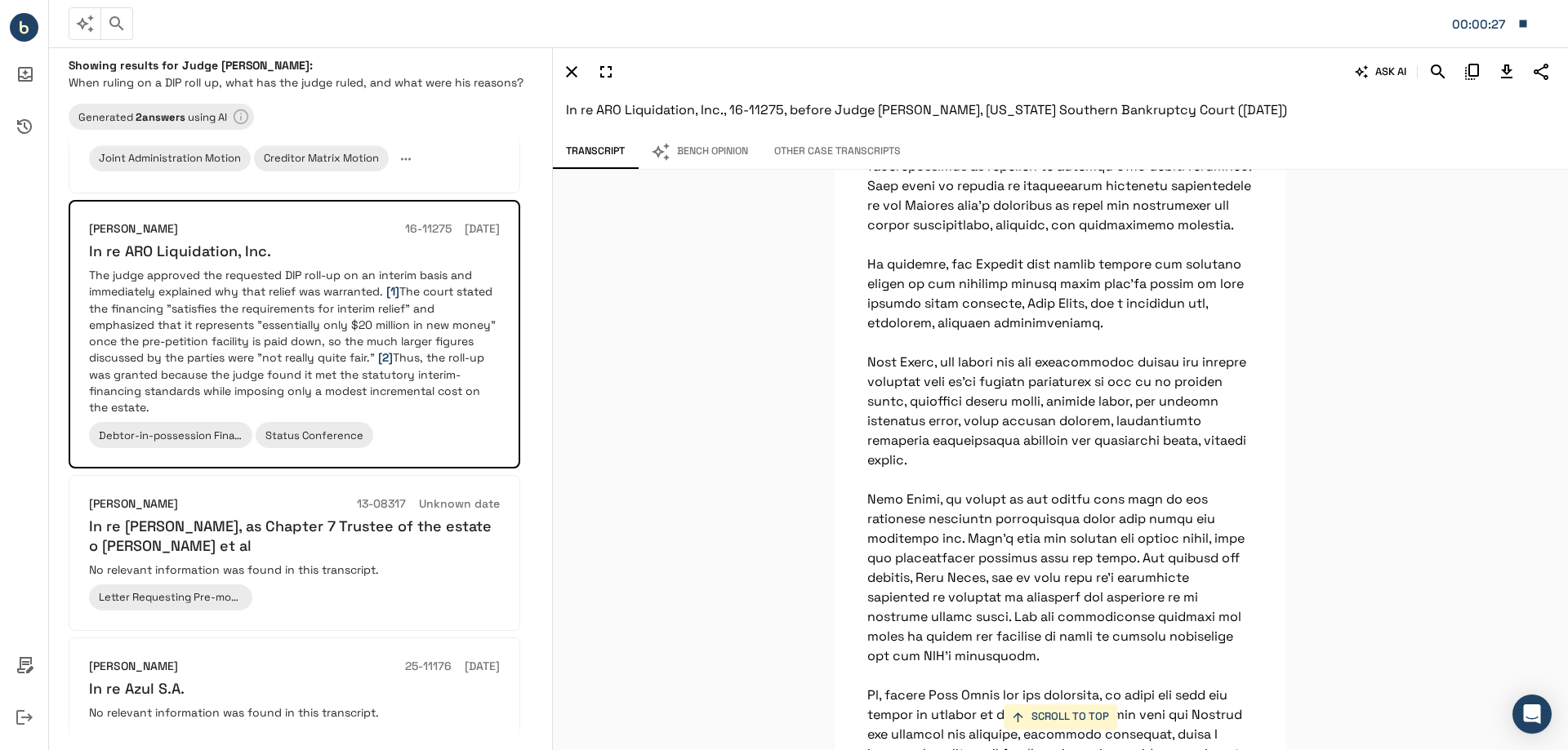
scroll to position [0, 0]
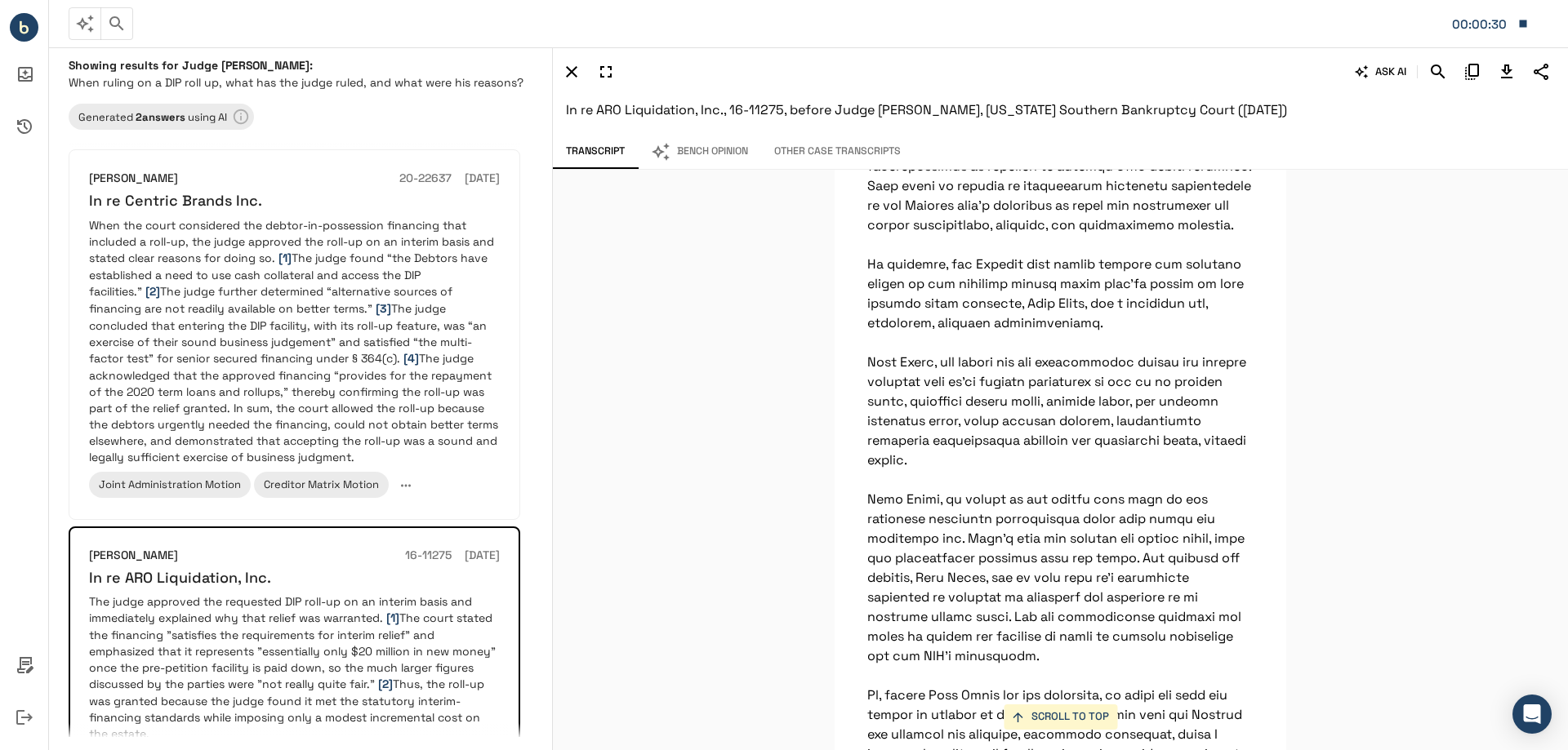
click at [1443, 77] on icon "Search" at bounding box center [1438, 71] width 14 height 14
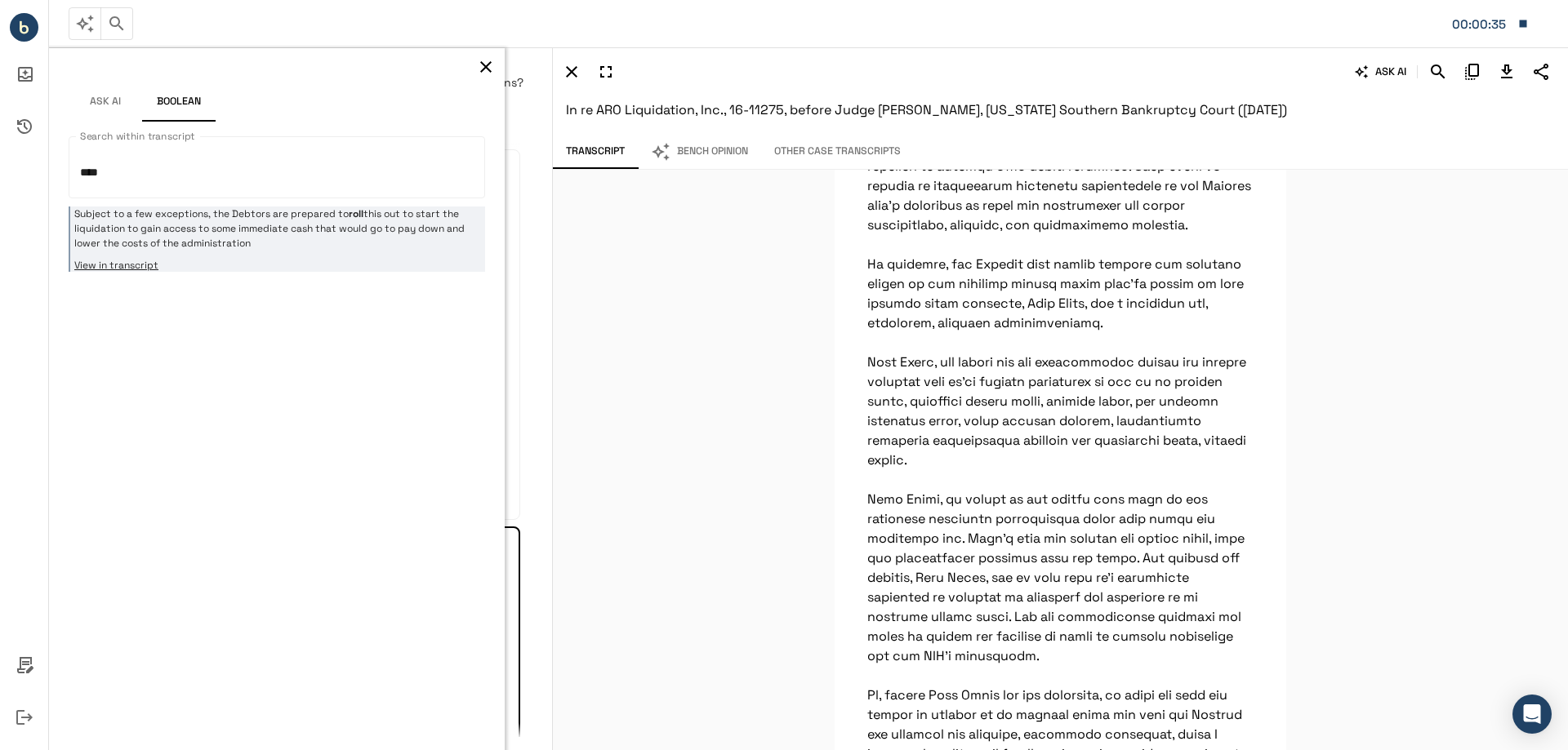
click at [261, 241] on p "Subject to a few exceptions, the Debtors are prepared to roll this out to start…" at bounding box center [277, 229] width 407 height 44
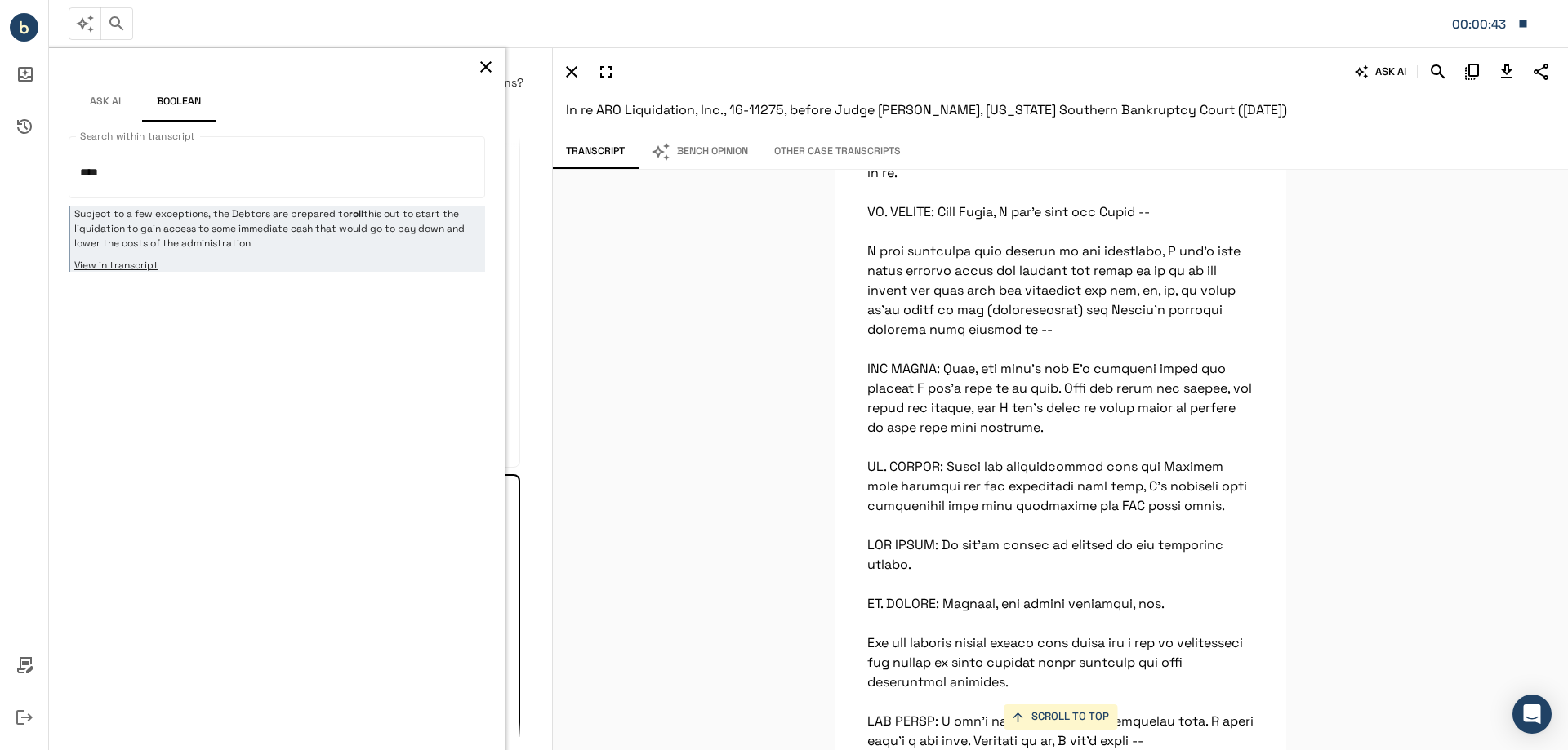
scroll to position [82, 0]
drag, startPoint x: 130, startPoint y: 164, endPoint x: 0, endPoint y: 164, distance: 130.0
click at [0, 164] on div "00:00:43 Judge 0 * Judge QUICK Ask Showing results for Judge Sean H Lane: When …" at bounding box center [784, 375] width 1568 height 750
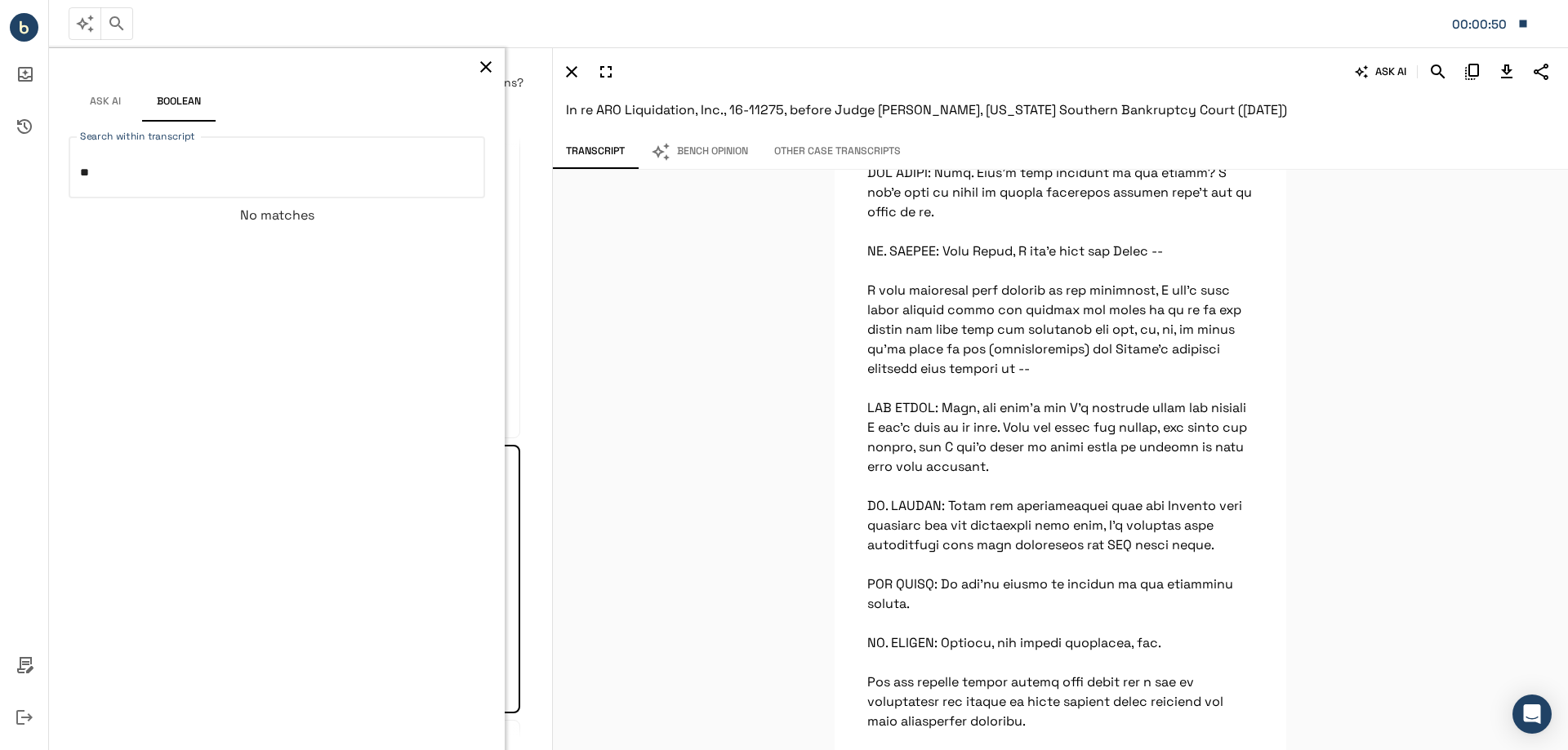
type textarea "*"
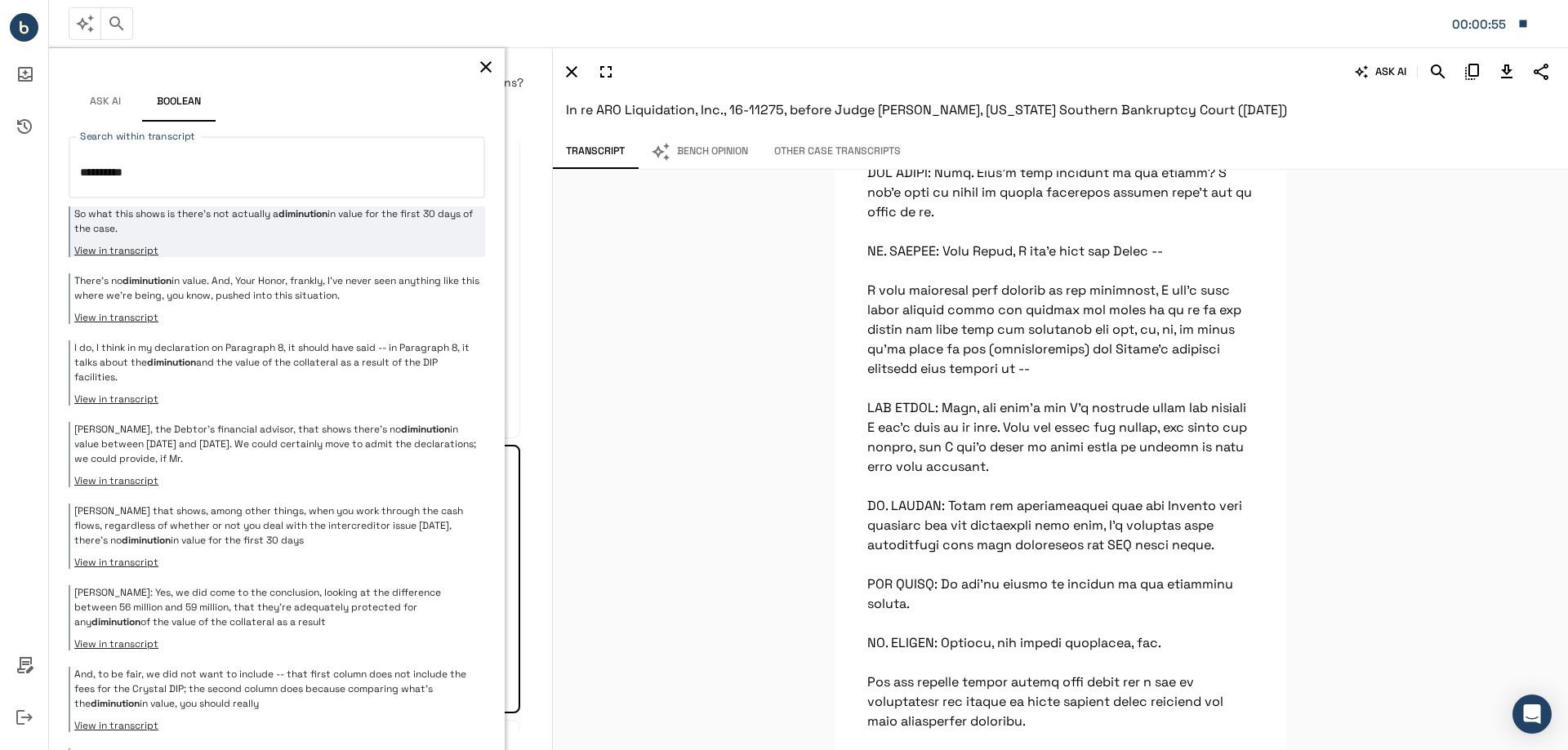
type textarea "**********"
click at [330, 235] on p "So what this shows is there's not actually a diminution in value for the first …" at bounding box center [277, 221] width 407 height 30
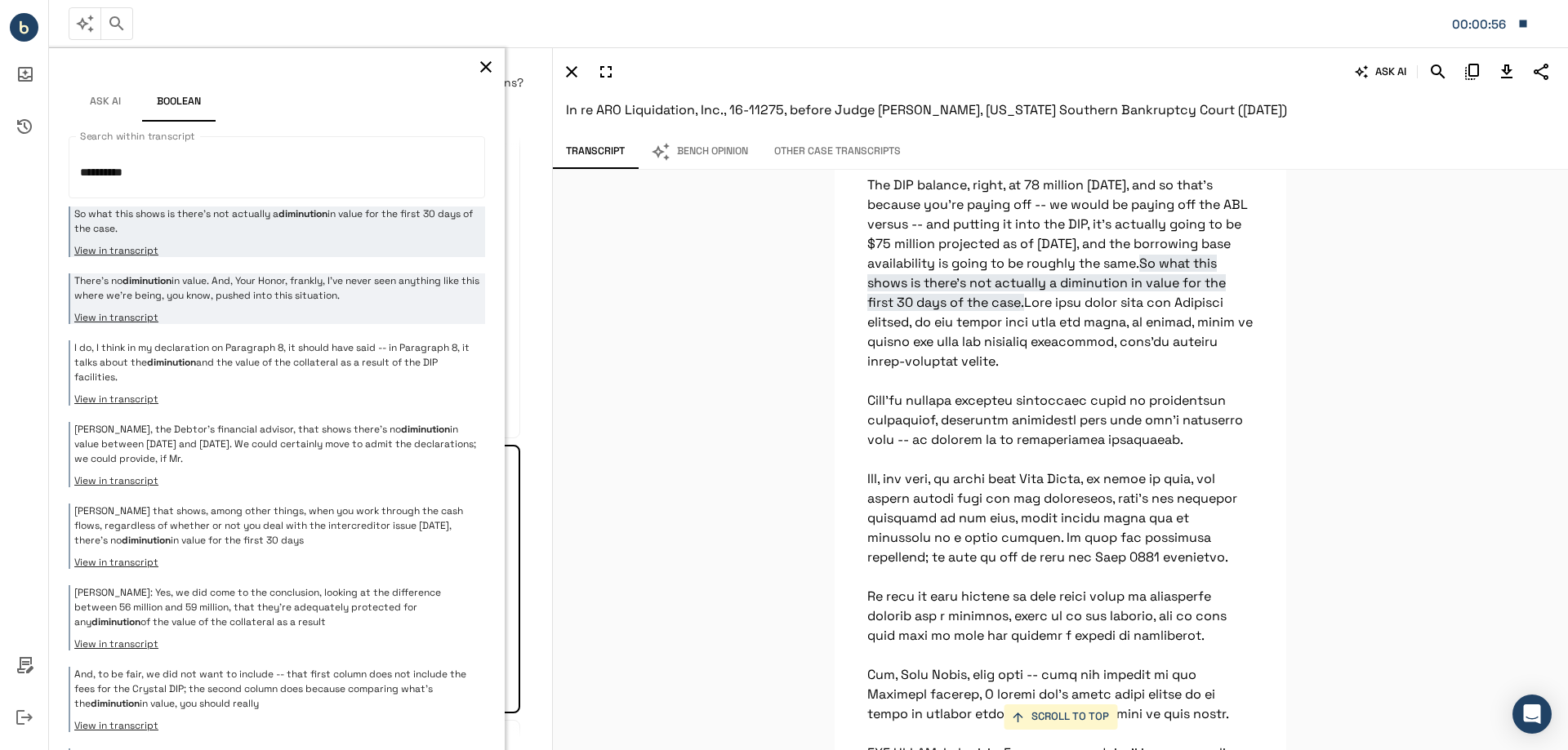
scroll to position [31845, 0]
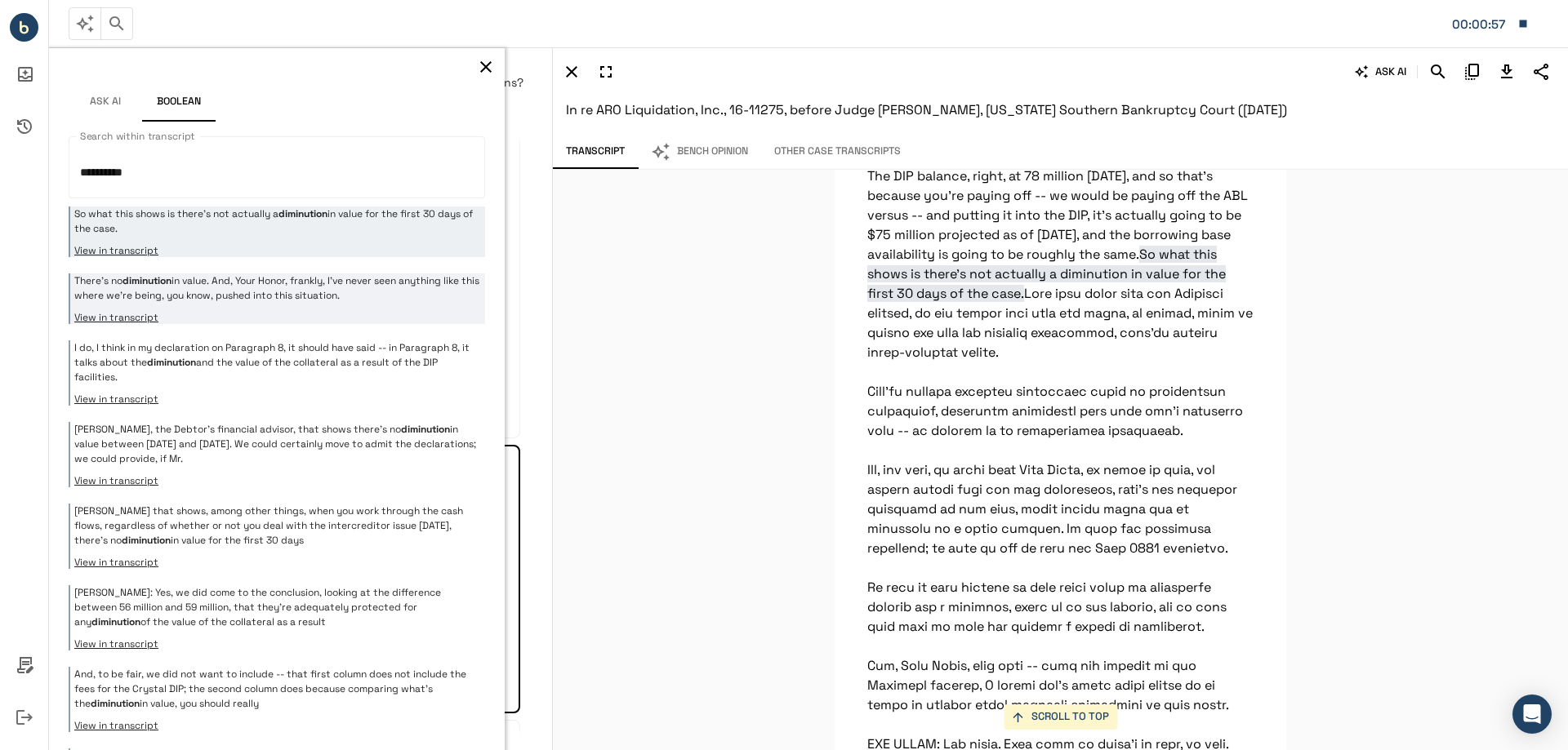
click at [408, 321] on button "View in transcript" at bounding box center [277, 317] width 407 height 13
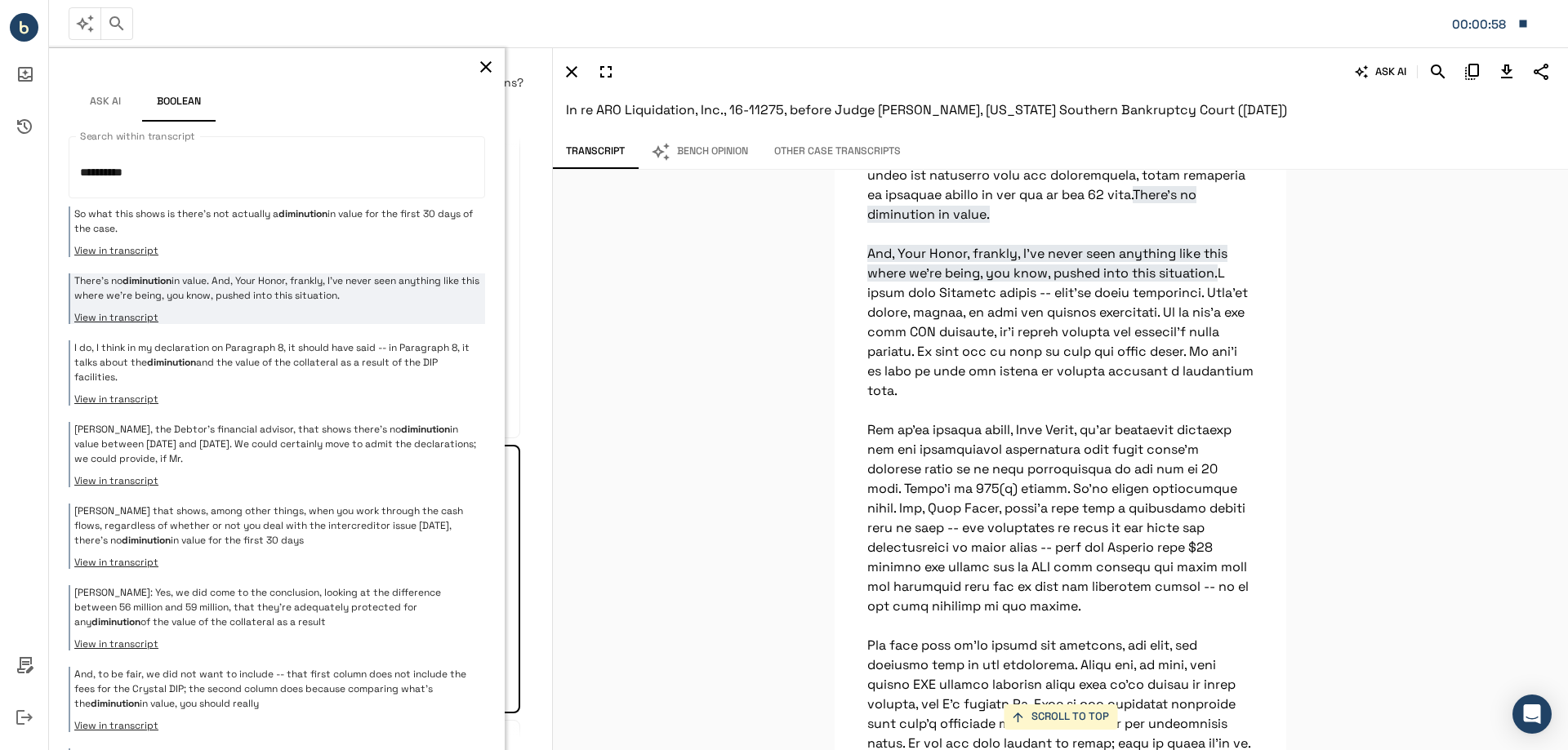
scroll to position [38037, 0]
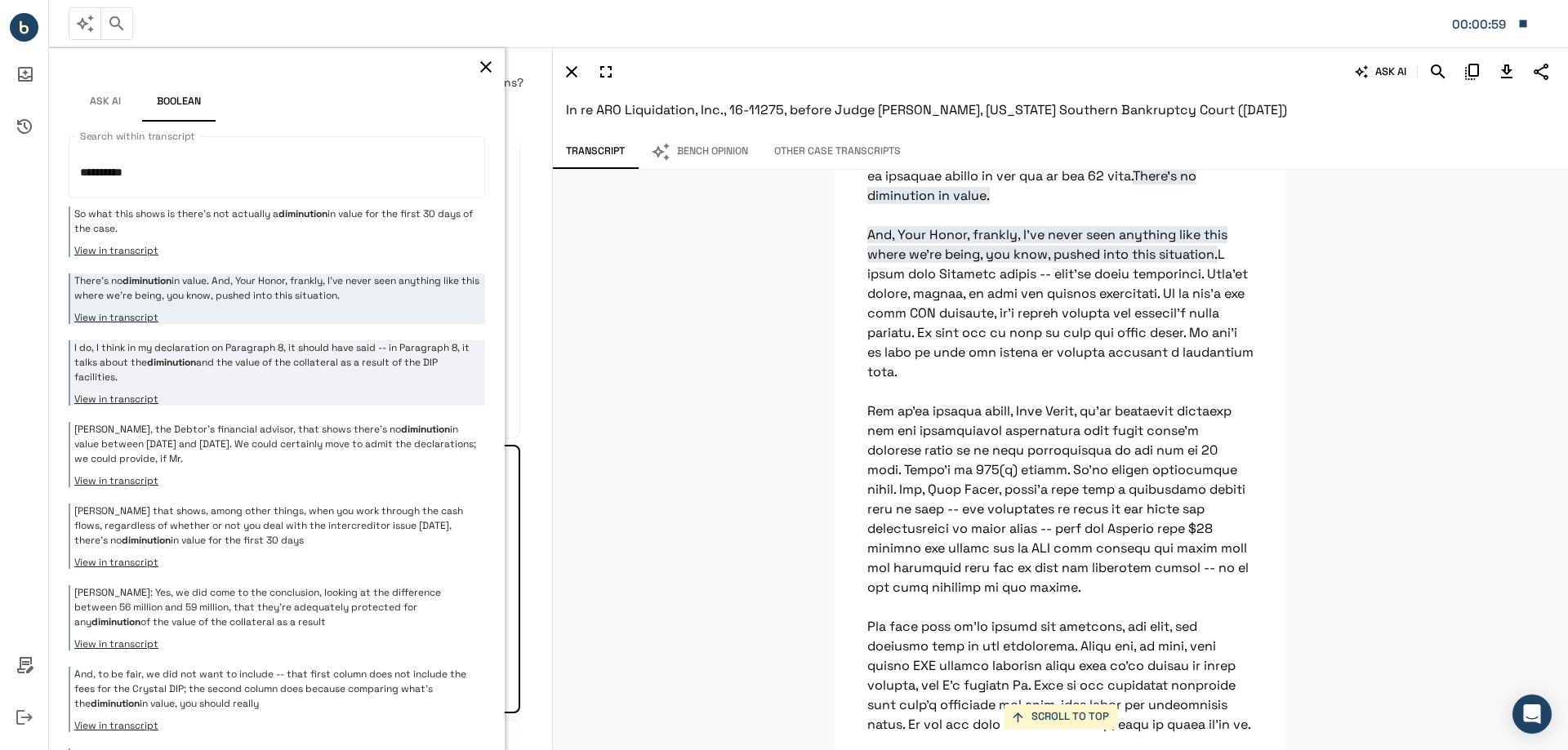
click at [419, 374] on p "I do, I think in my declaration on Paragraph 8, it should have said -- in Parag…" at bounding box center [277, 362] width 407 height 44
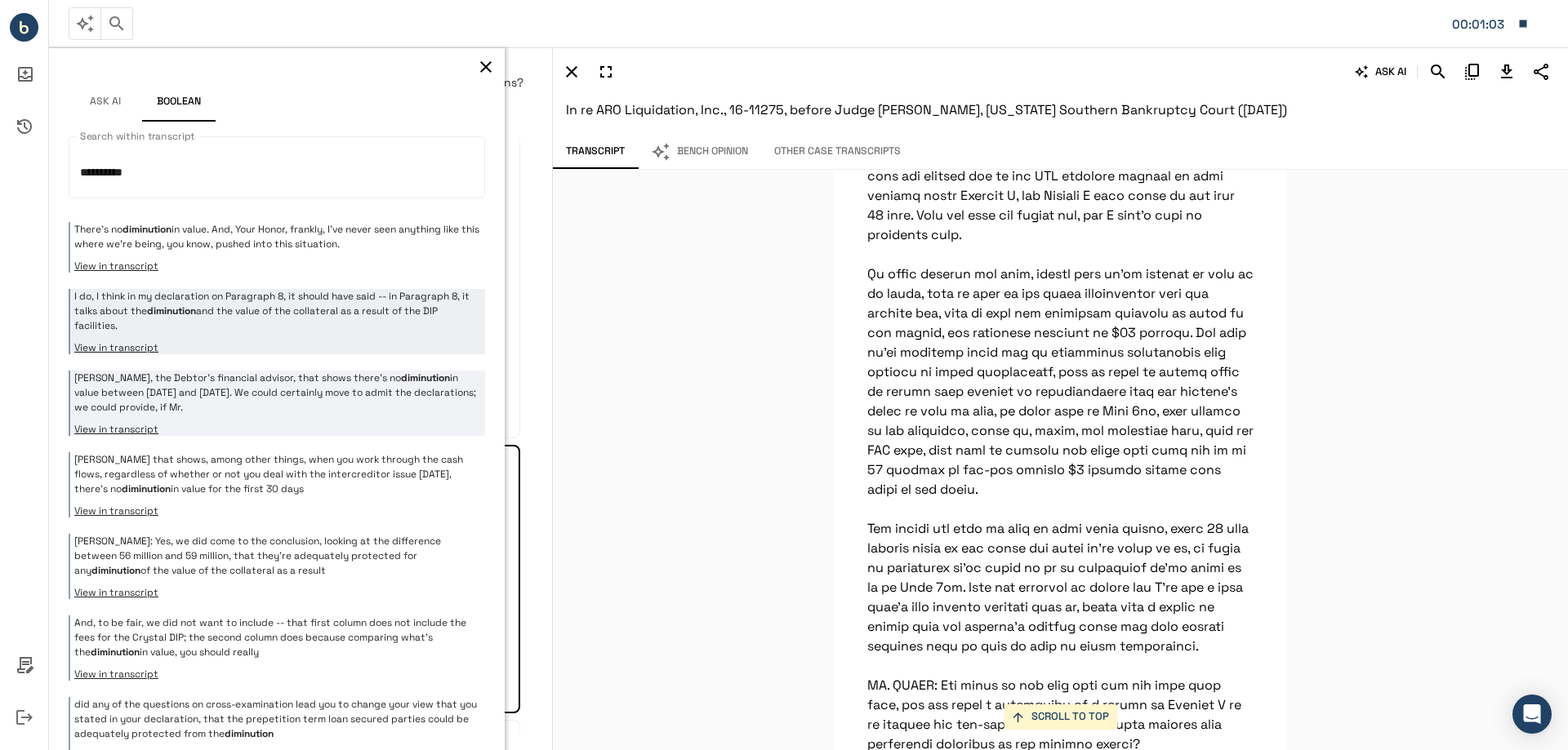
scroll to position [80, 0]
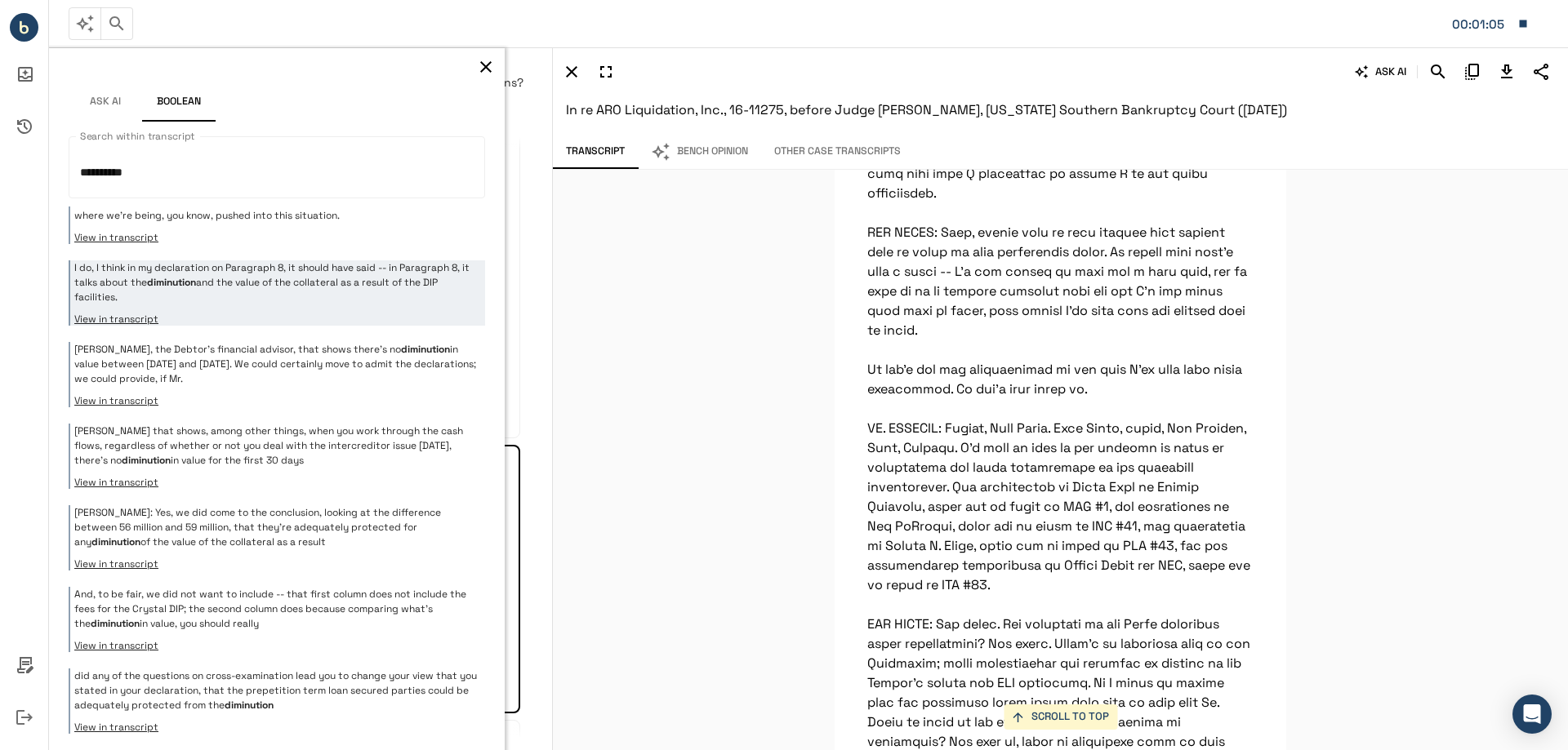
scroll to position [43181, 0]
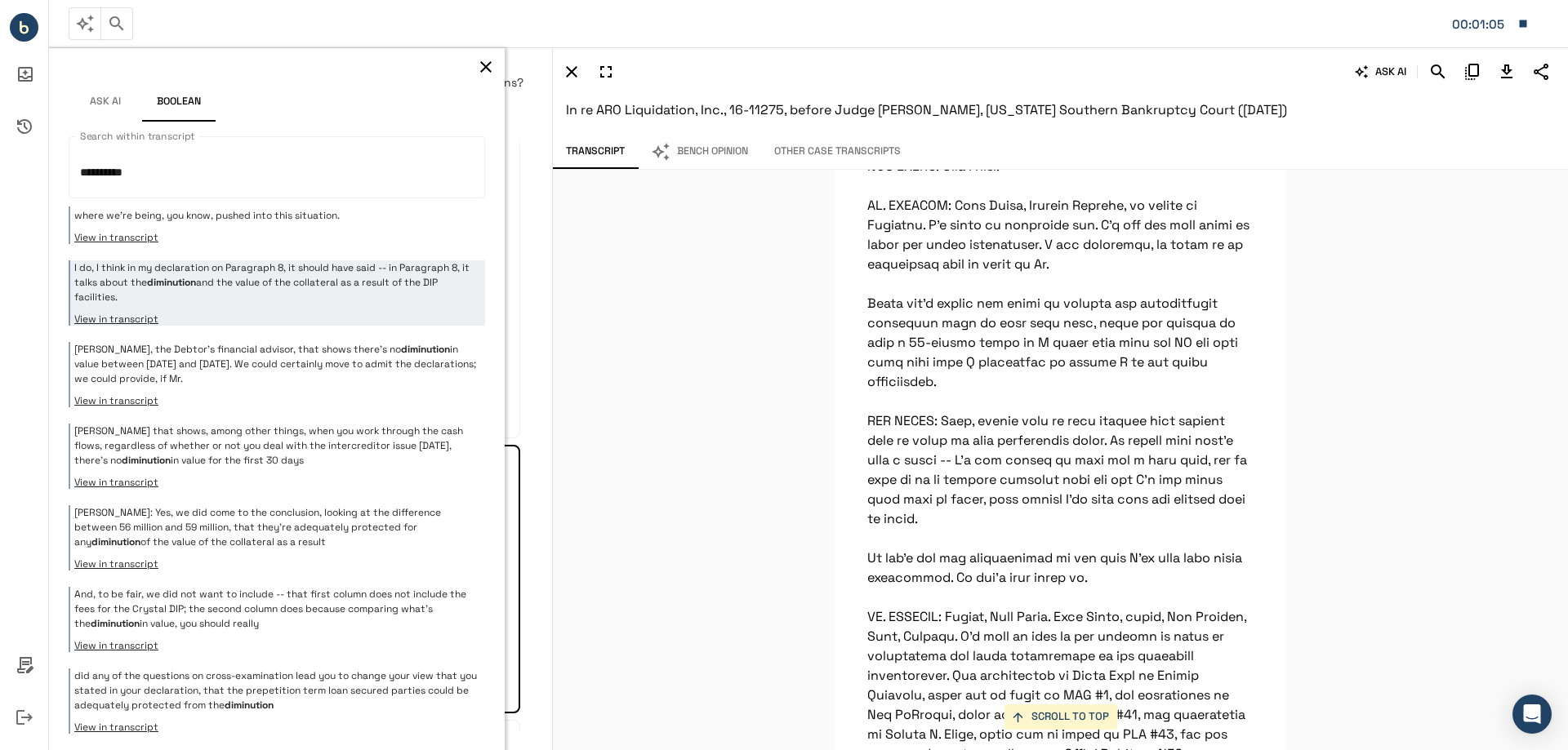
click at [481, 68] on icon "button" at bounding box center [486, 66] width 11 height 11
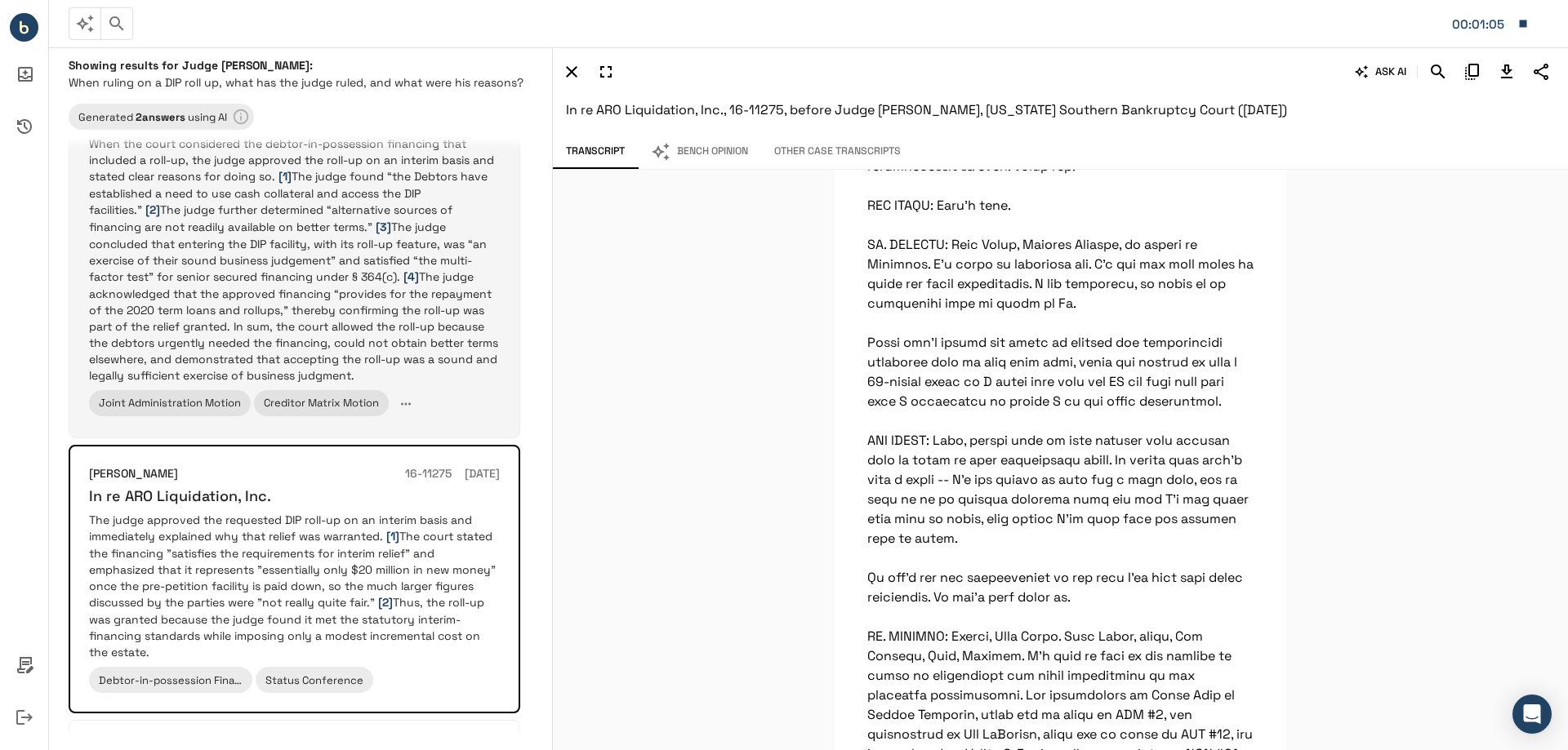
scroll to position [0, 0]
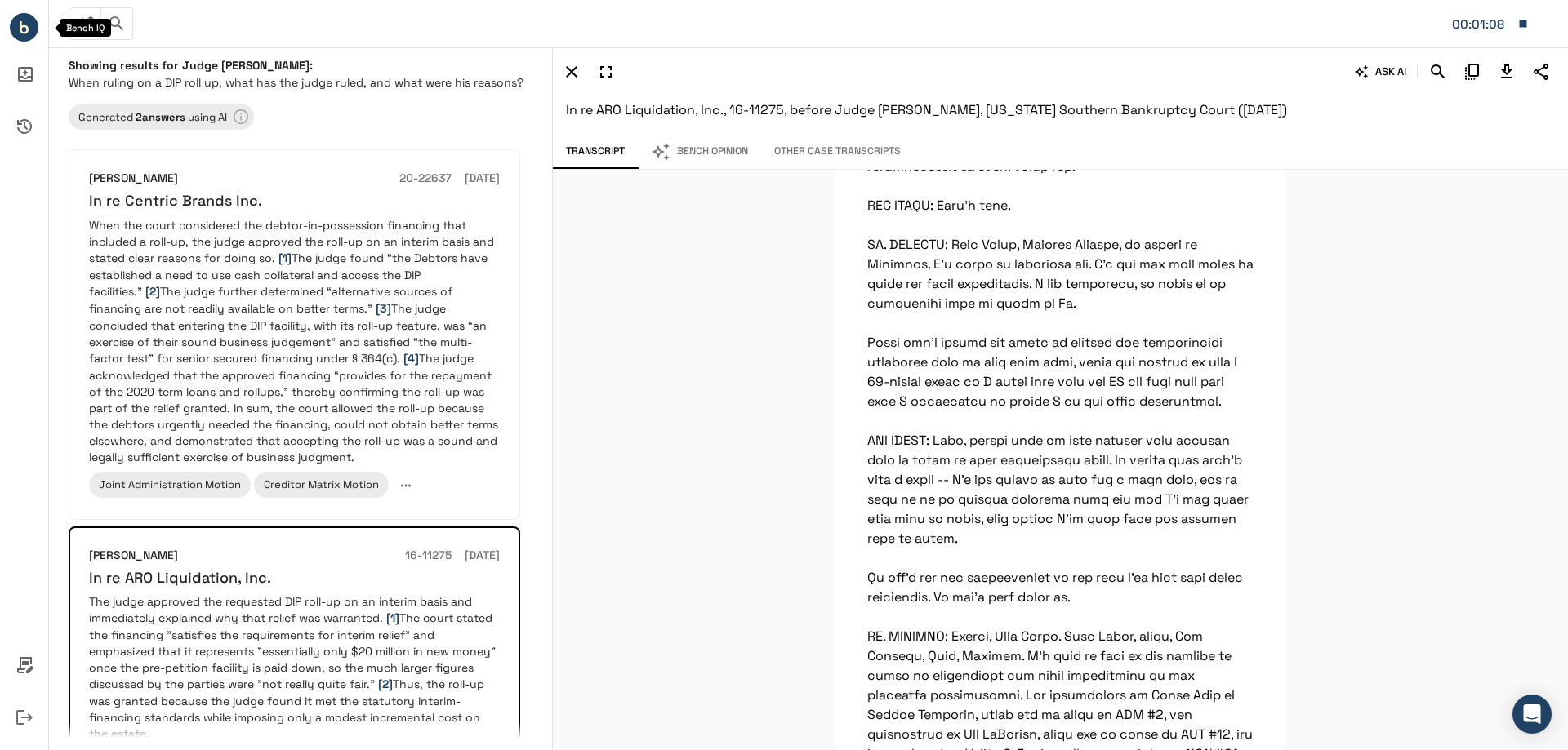
click at [14, 26] on circle "Bench IQ" at bounding box center [25, 27] width 29 height 29
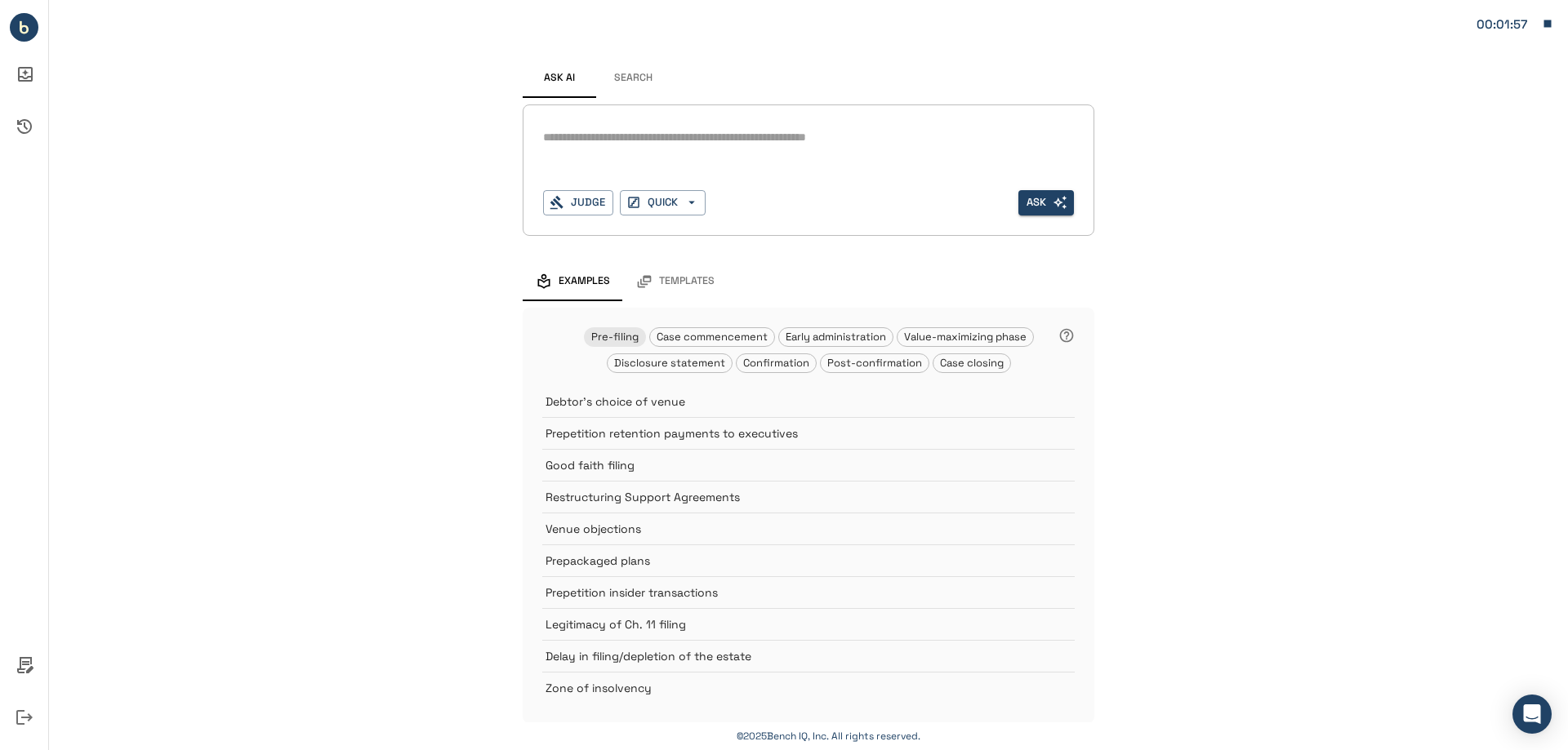
click at [631, 77] on button "Search" at bounding box center [633, 78] width 73 height 39
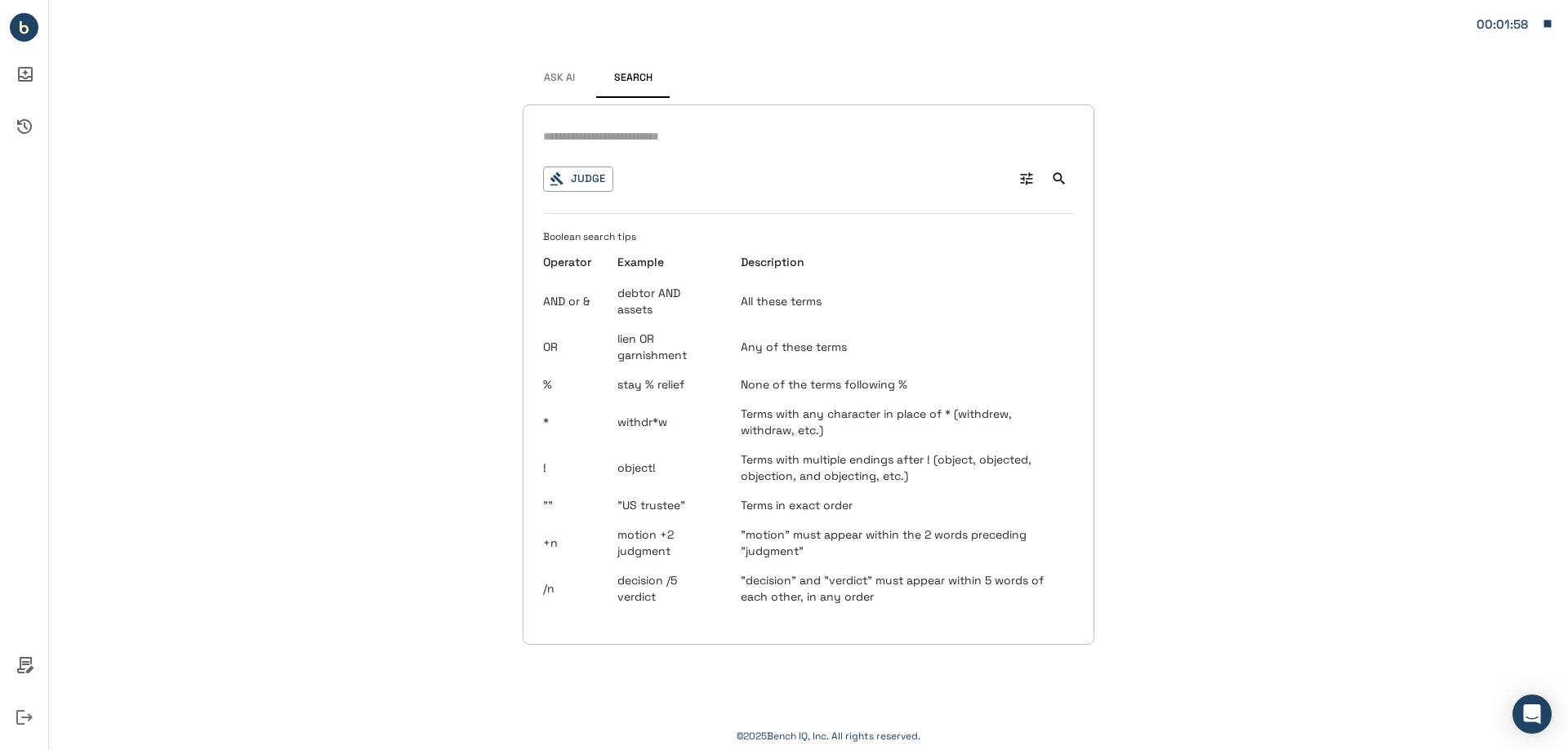
click at [614, 143] on input "text" at bounding box center [808, 137] width 531 height 24
click at [581, 144] on input "text" at bounding box center [808, 137] width 531 height 24
click at [584, 178] on button "Judge" at bounding box center [578, 179] width 71 height 26
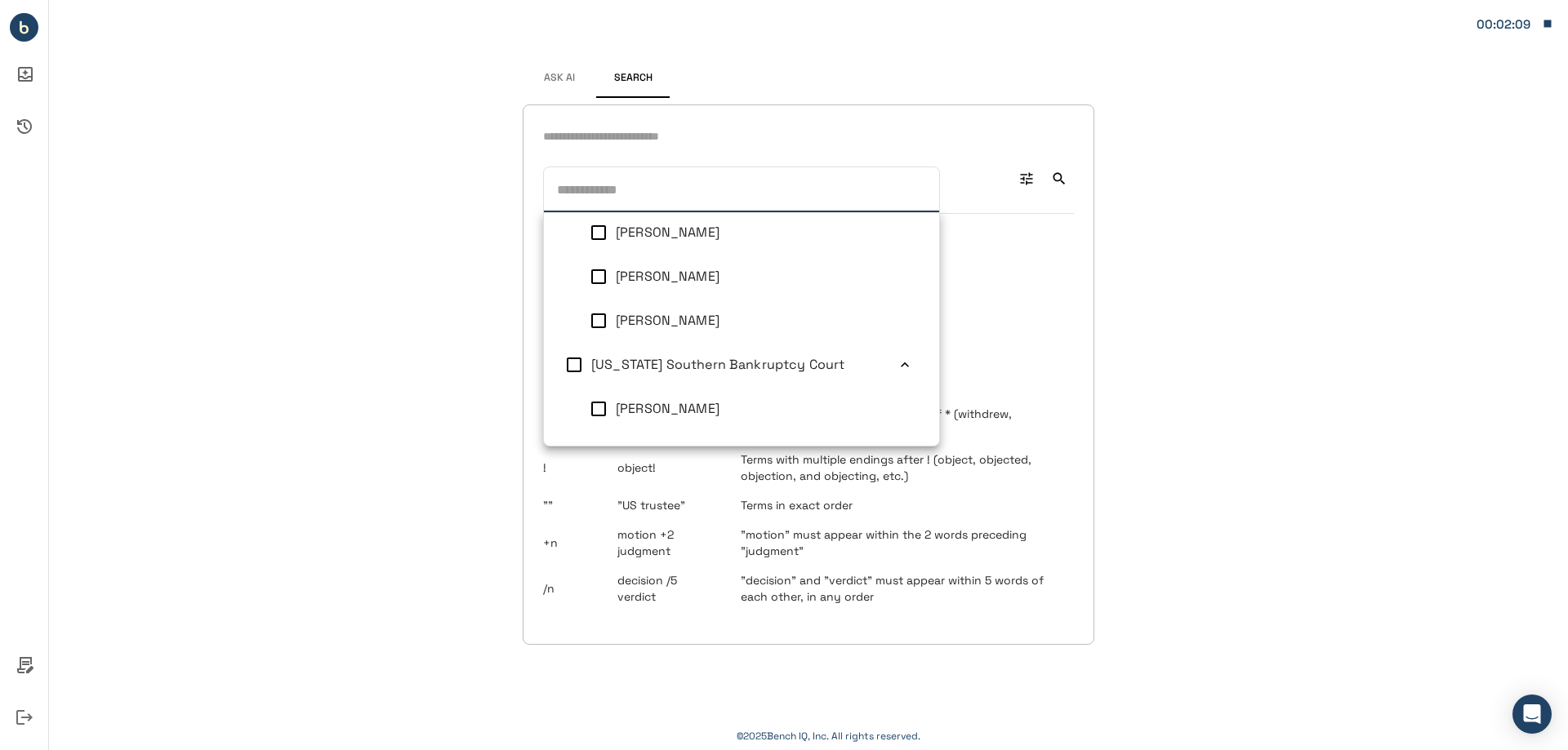
scroll to position [1143, 0]
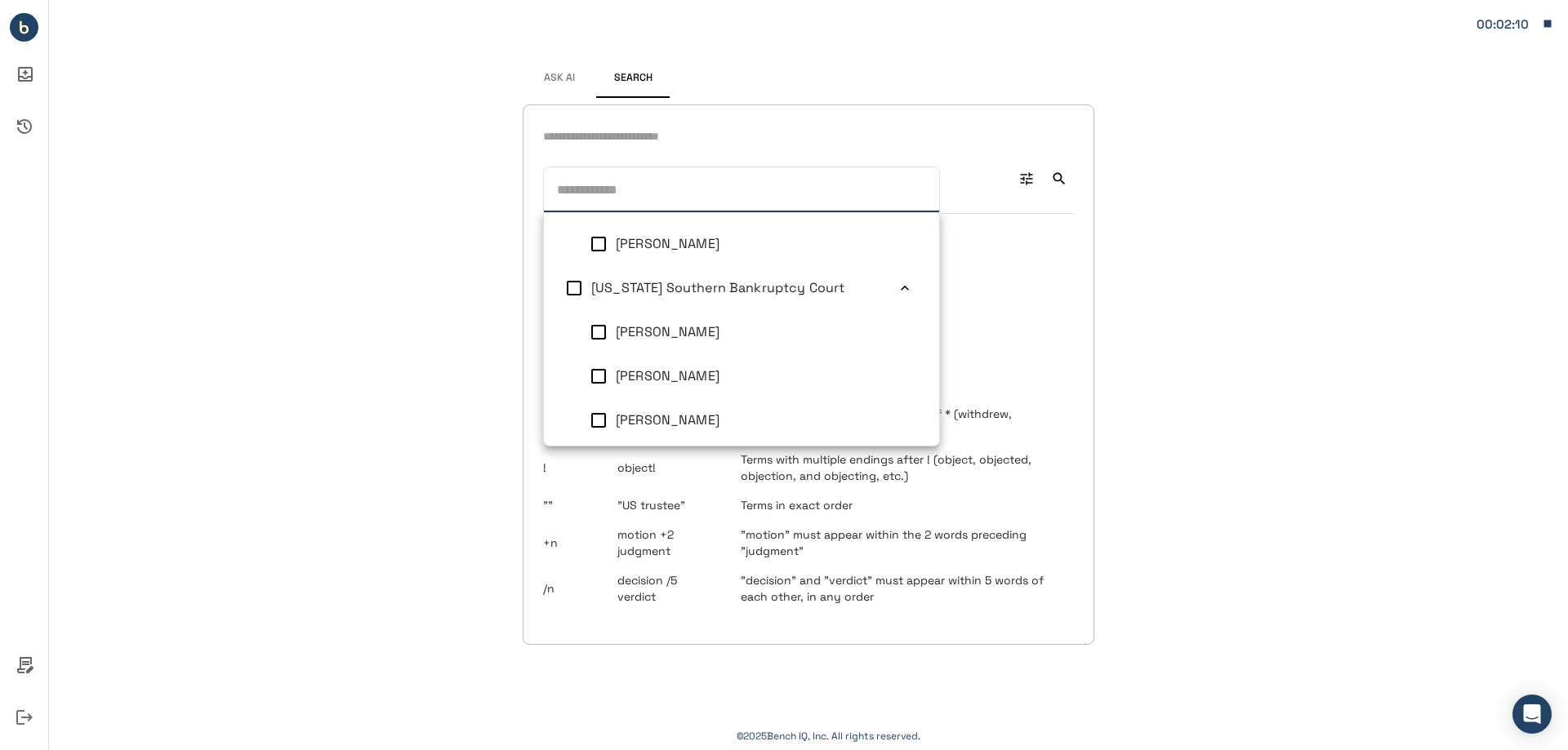
click at [712, 299] on li "[US_STATE] Southern Bankruptcy Court" at bounding box center [741, 288] width 396 height 44
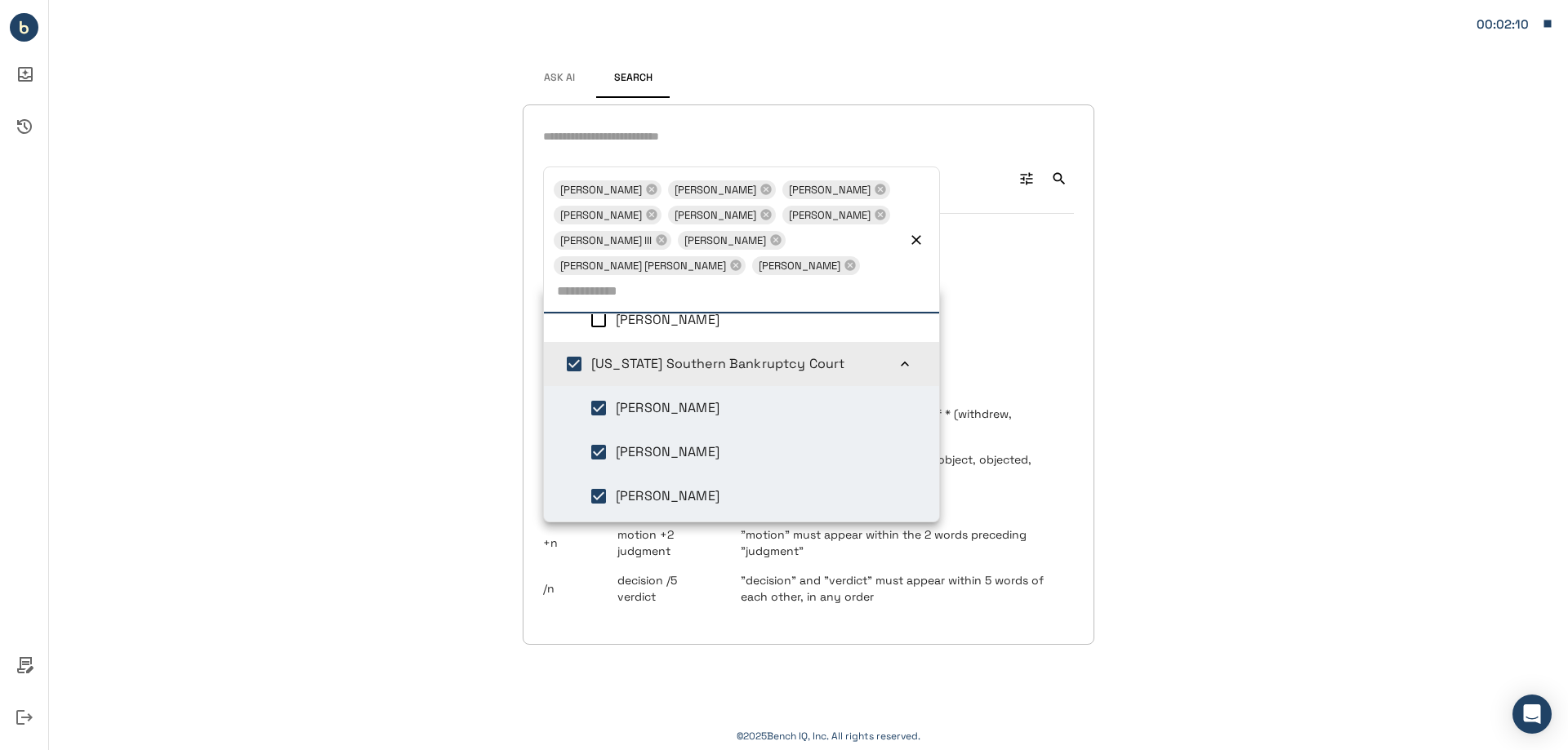
click at [607, 136] on input "text" at bounding box center [808, 137] width 531 height 24
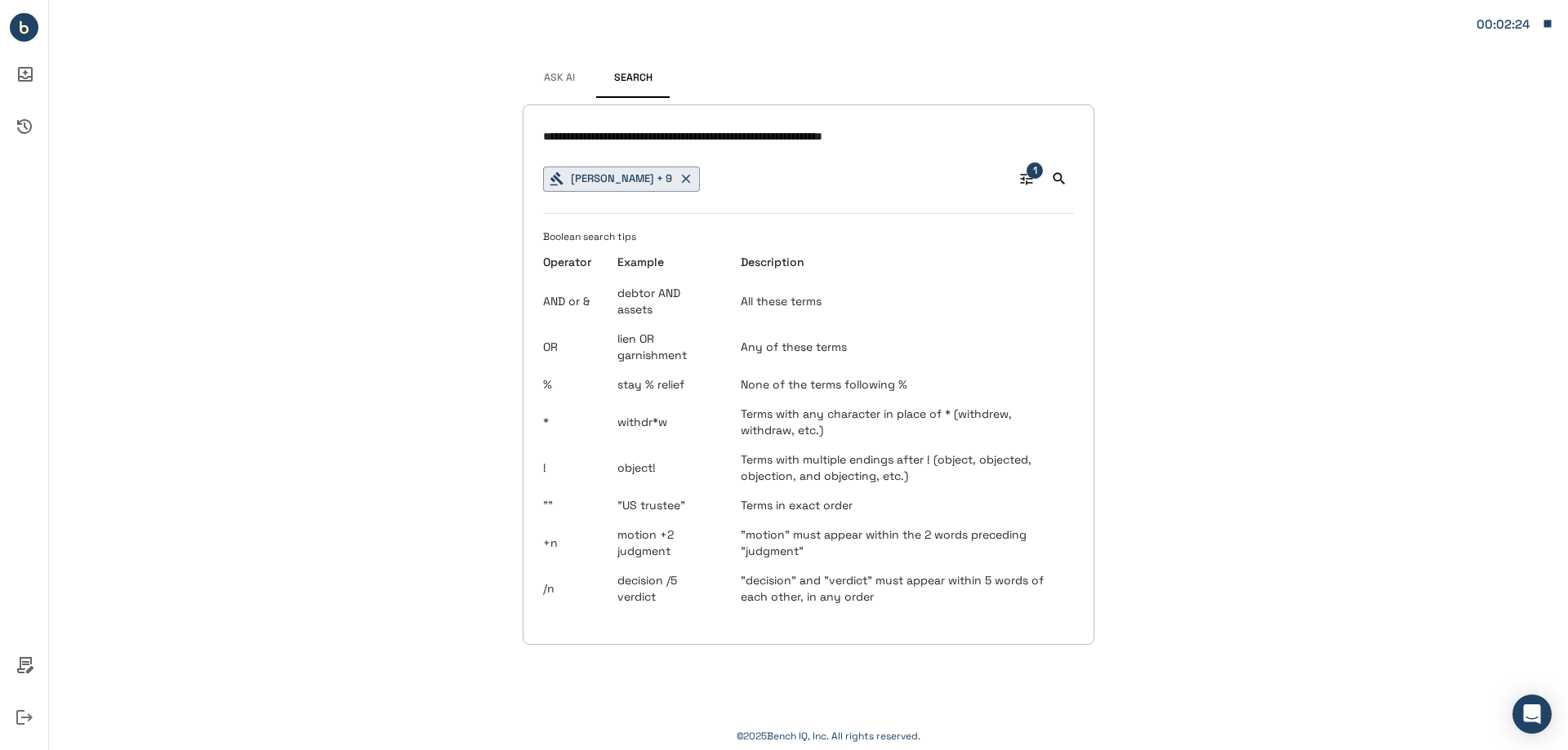
type input "**********"
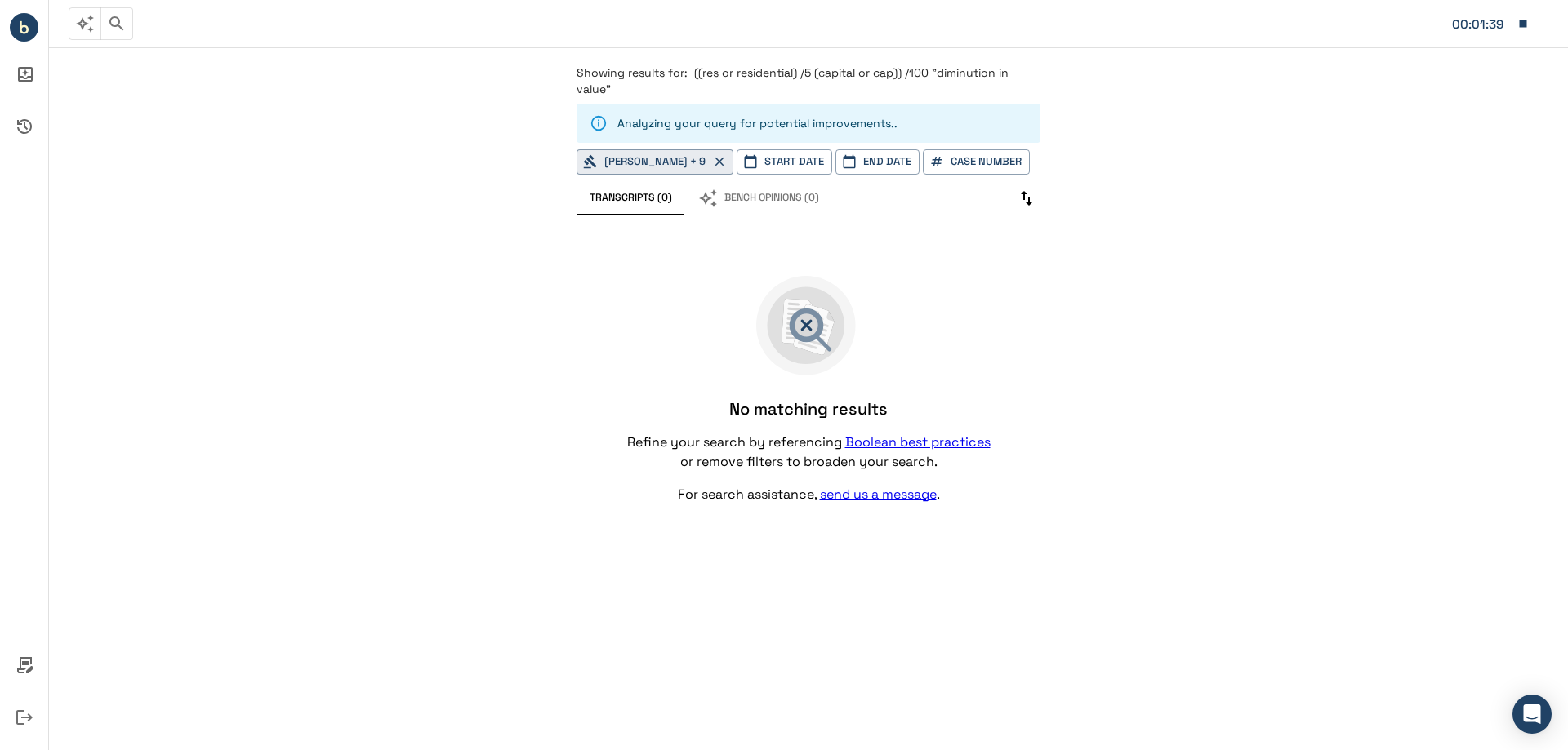
click at [1150, 107] on div "Showing results for: ((res or residential) /5 (capital or cap)) /100 "diminutio…" at bounding box center [809, 398] width 1520 height 706
click at [1524, 25] on icon "button" at bounding box center [1524, 24] width 8 height 8
